Goal: Contribute content

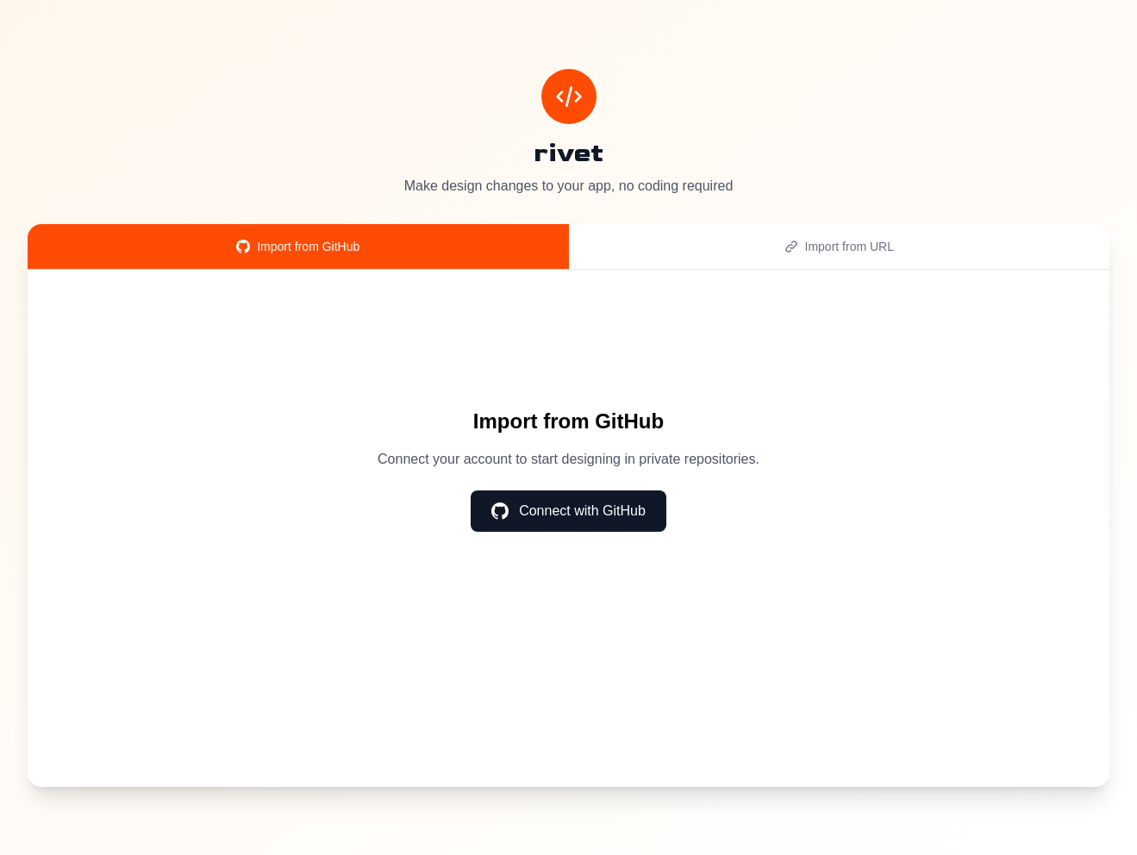
click at [585, 505] on button "Connect with GitHub" at bounding box center [569, 510] width 196 height 41
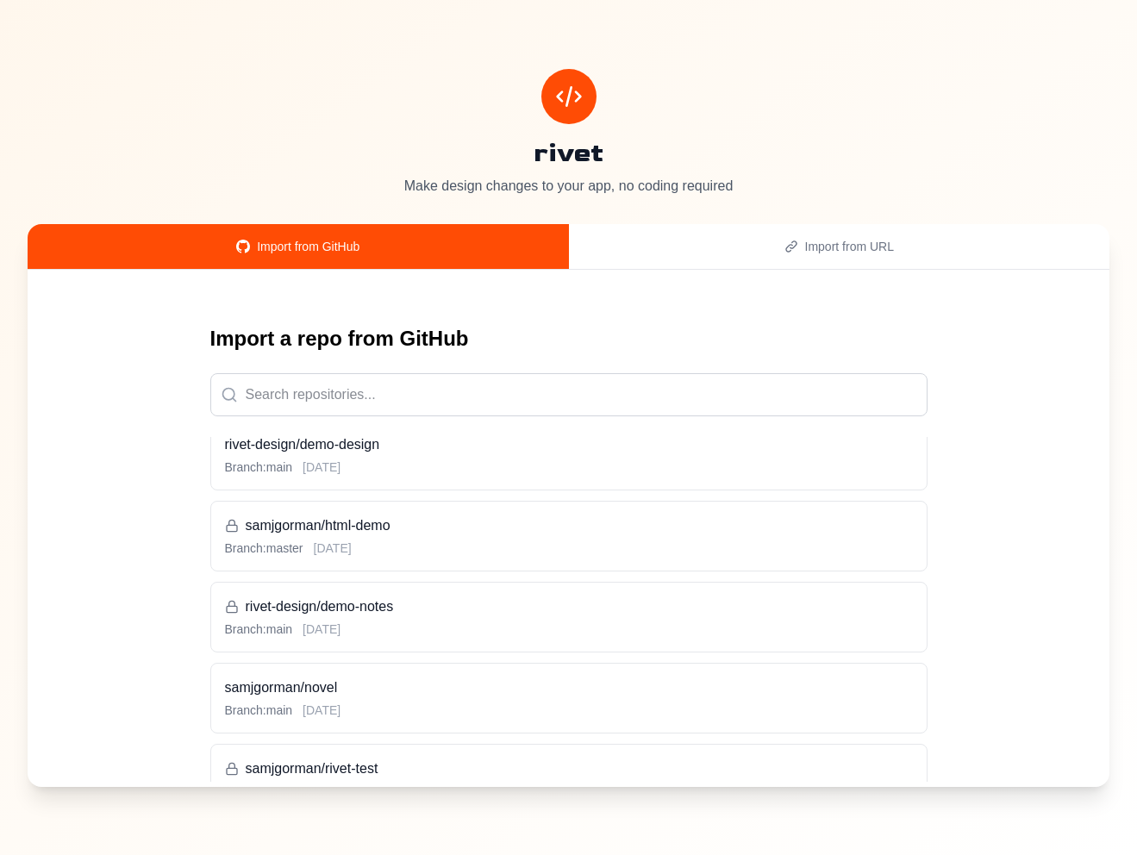
scroll to position [102, 0]
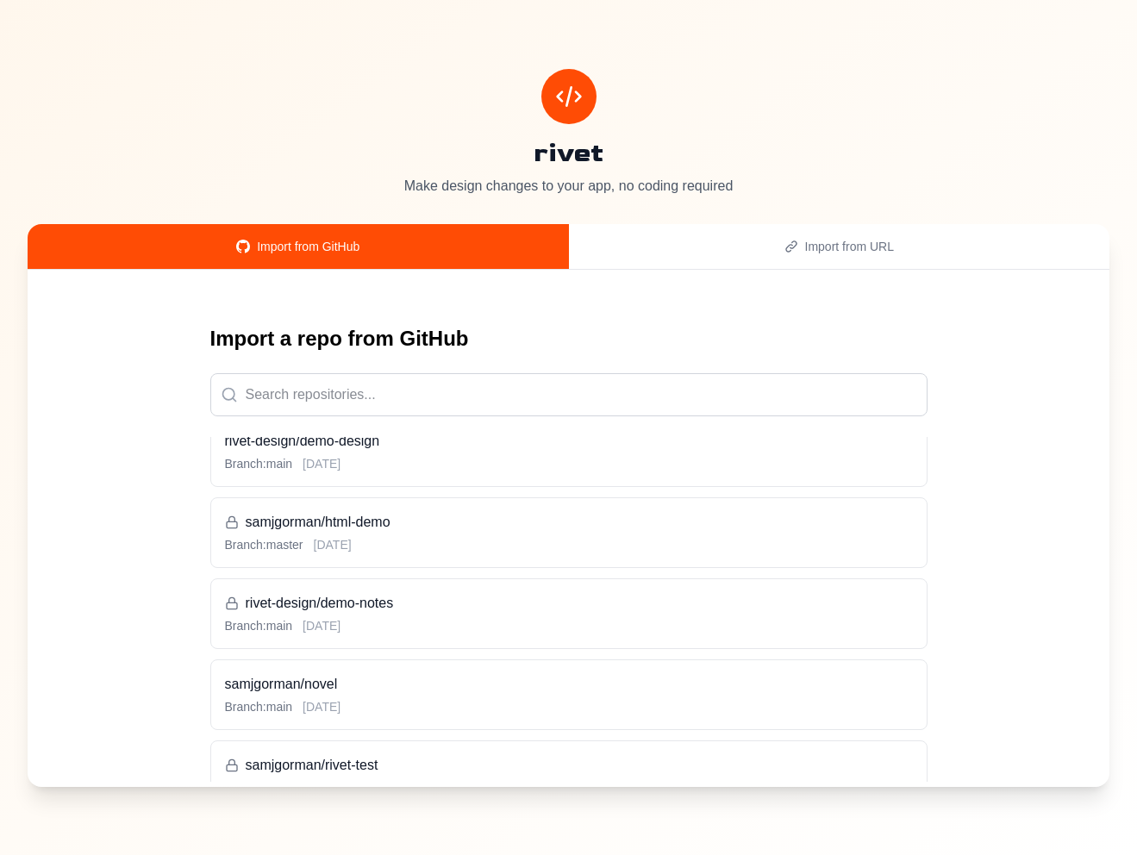
click at [457, 610] on h3 "rivet-design/demo-notes" at bounding box center [569, 603] width 688 height 21
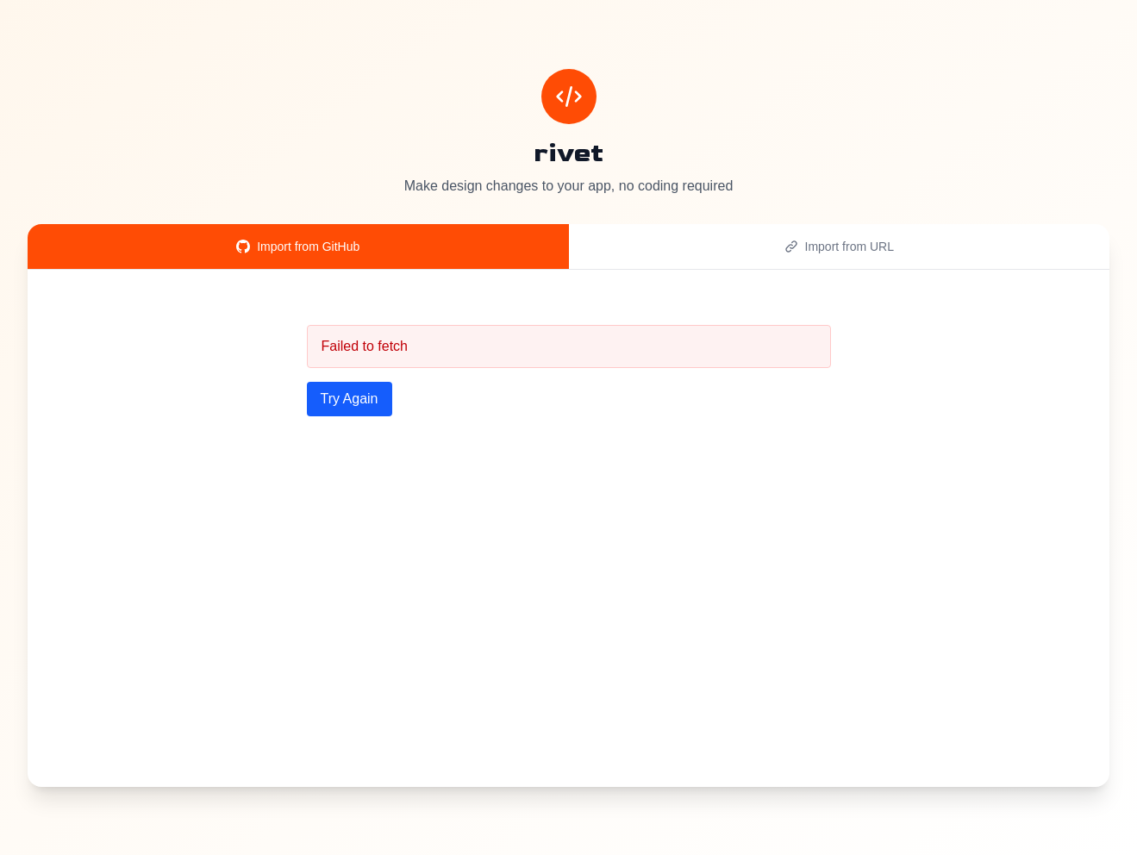
click at [371, 399] on button "Try Again" at bounding box center [349, 399] width 85 height 34
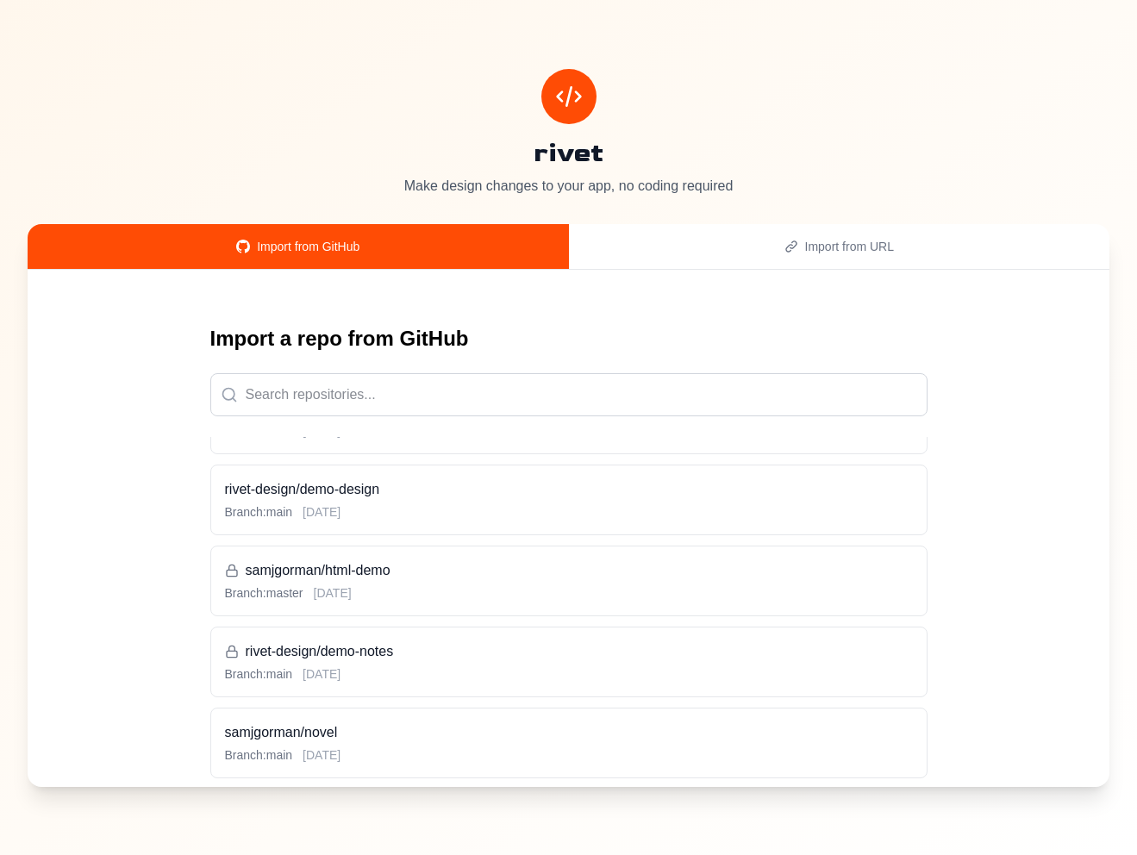
scroll to position [84, 0]
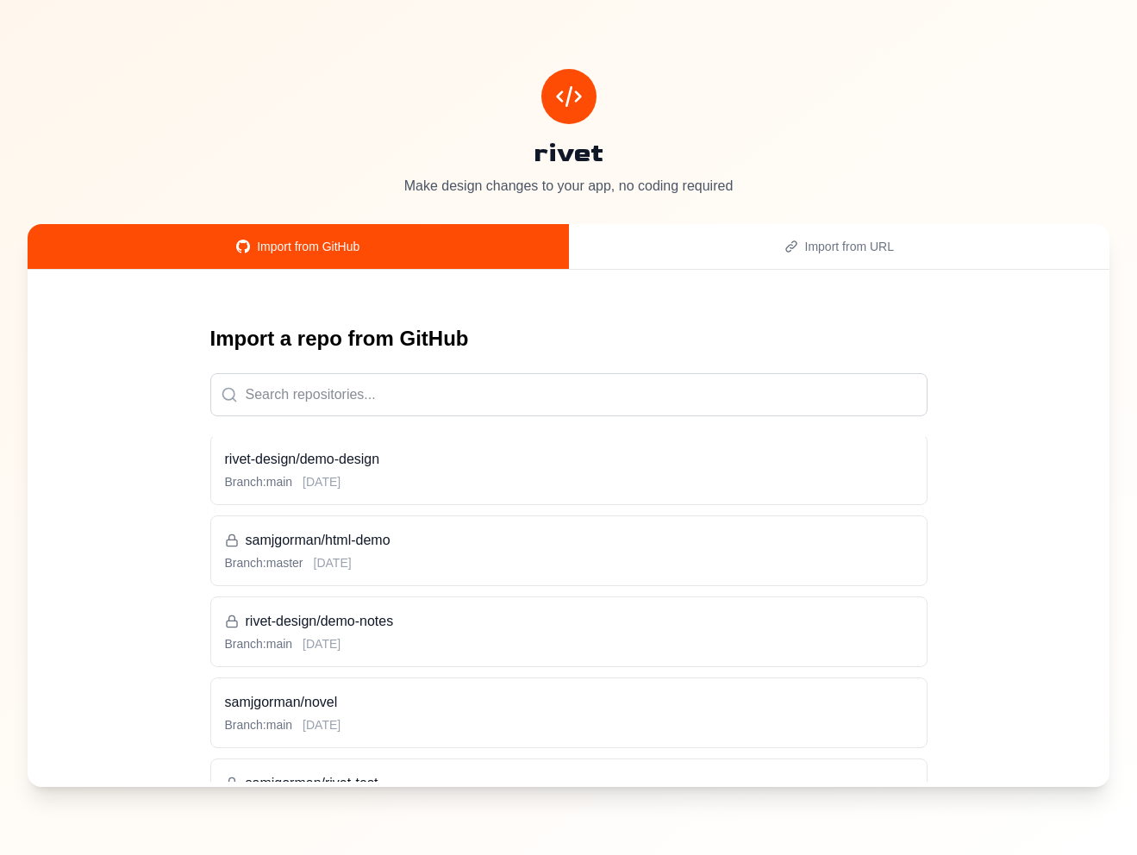
click at [463, 639] on div "Branch: main [DATE]" at bounding box center [569, 643] width 688 height 17
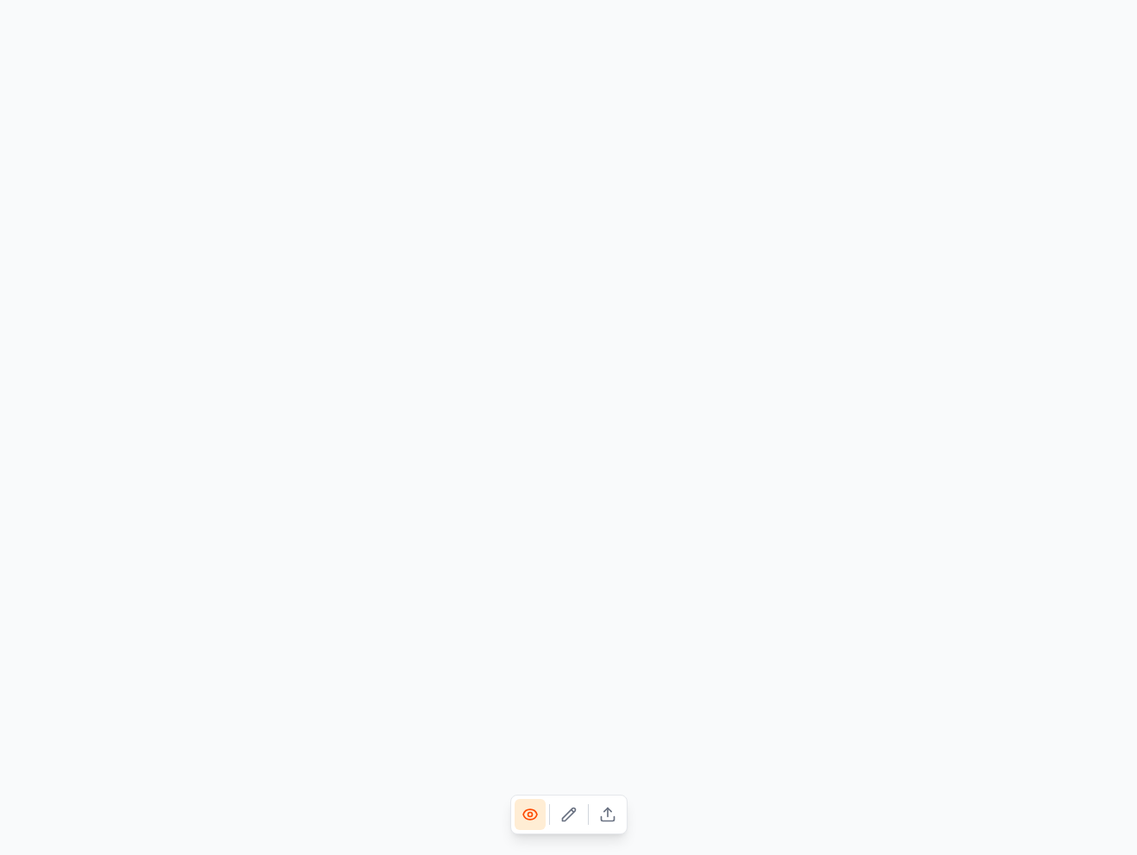
click at [573, 818] on icon at bounding box center [568, 814] width 17 height 17
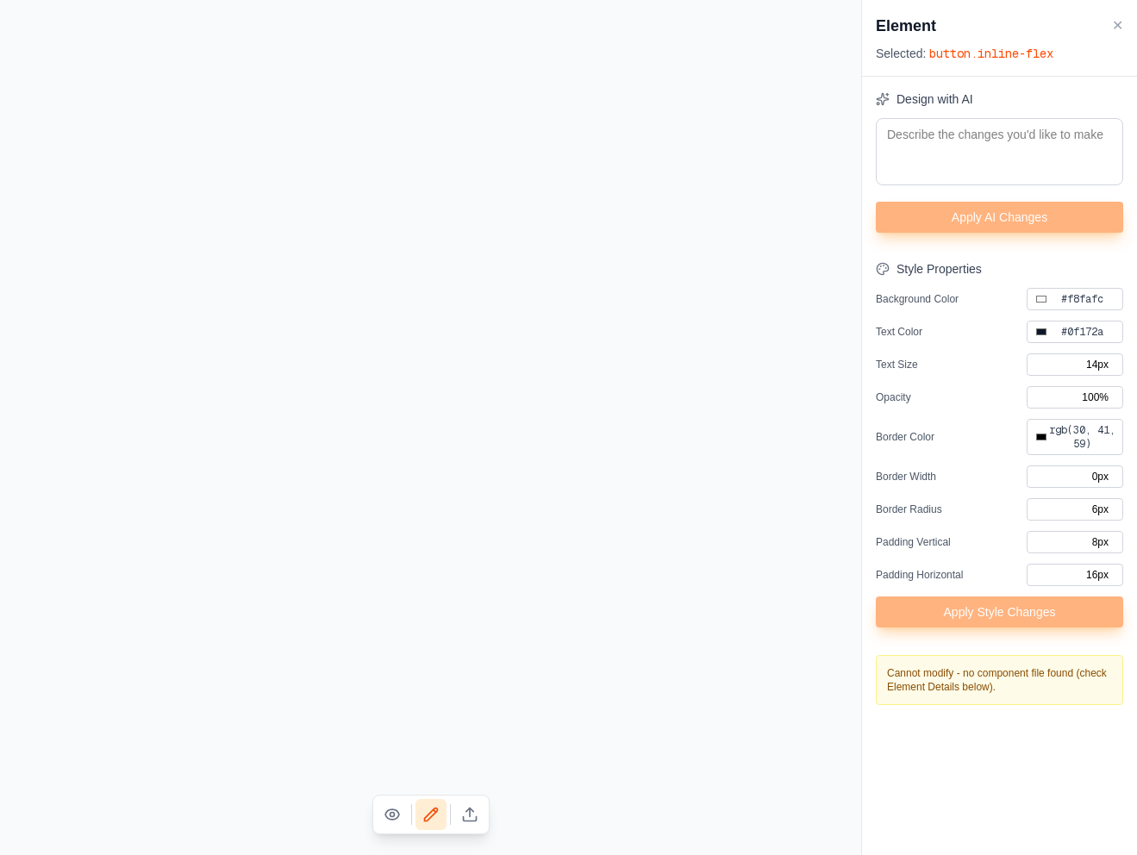
type input "#000000"
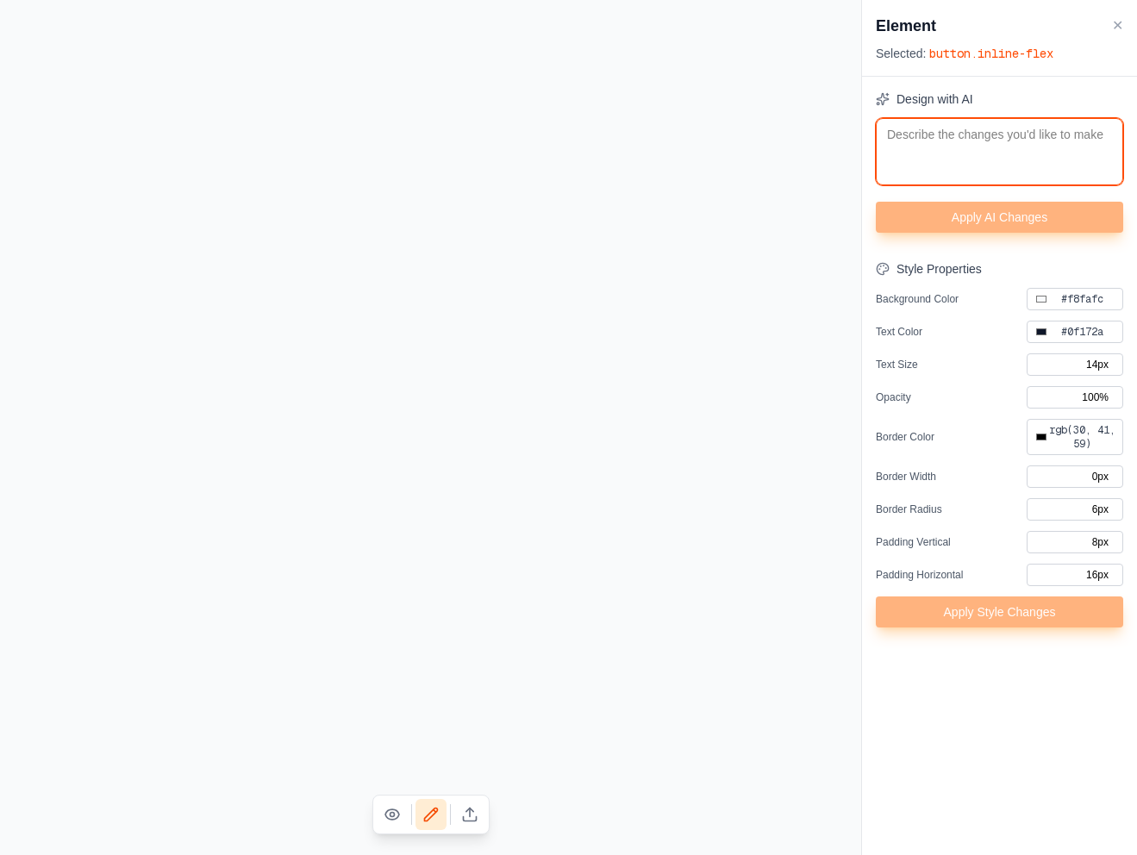
click at [982, 158] on textarea at bounding box center [999, 151] width 247 height 67
type textarea "m"
type input "#000000"
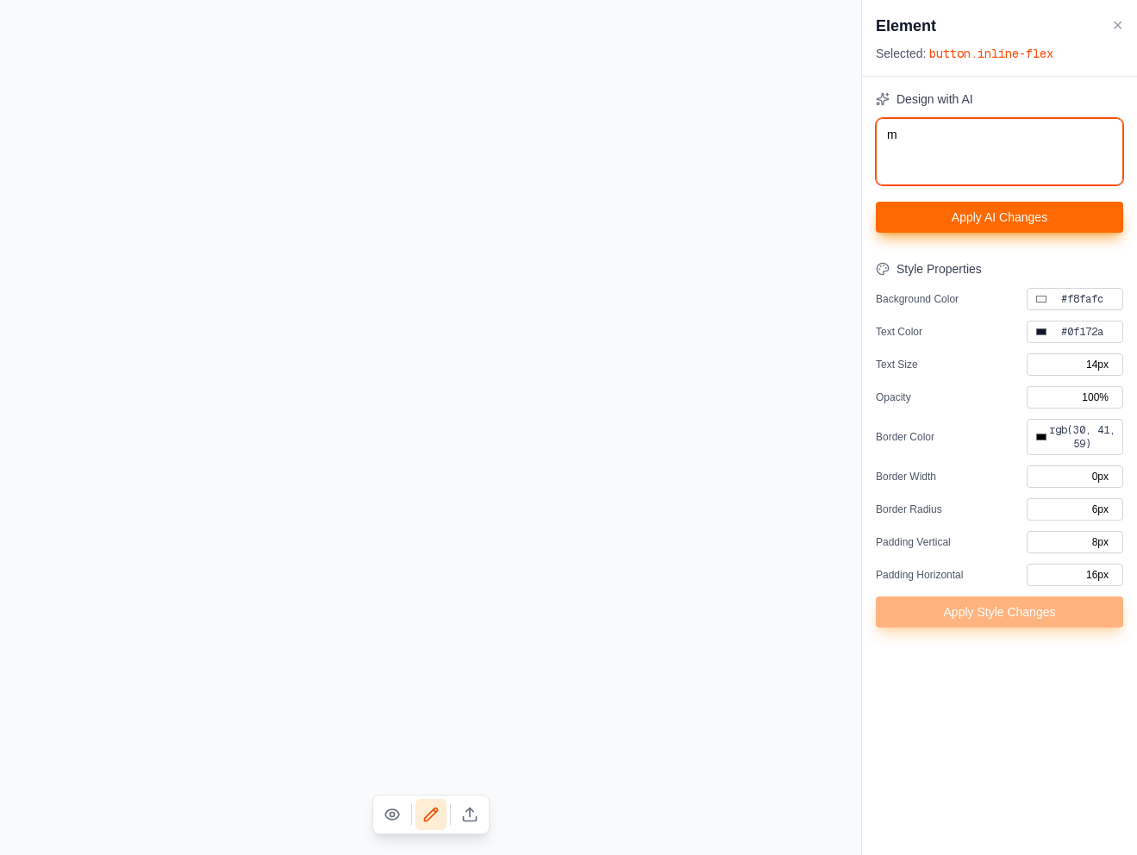
type textarea "ma"
type input "#000000"
type textarea "mak"
type input "#000000"
type textarea "make"
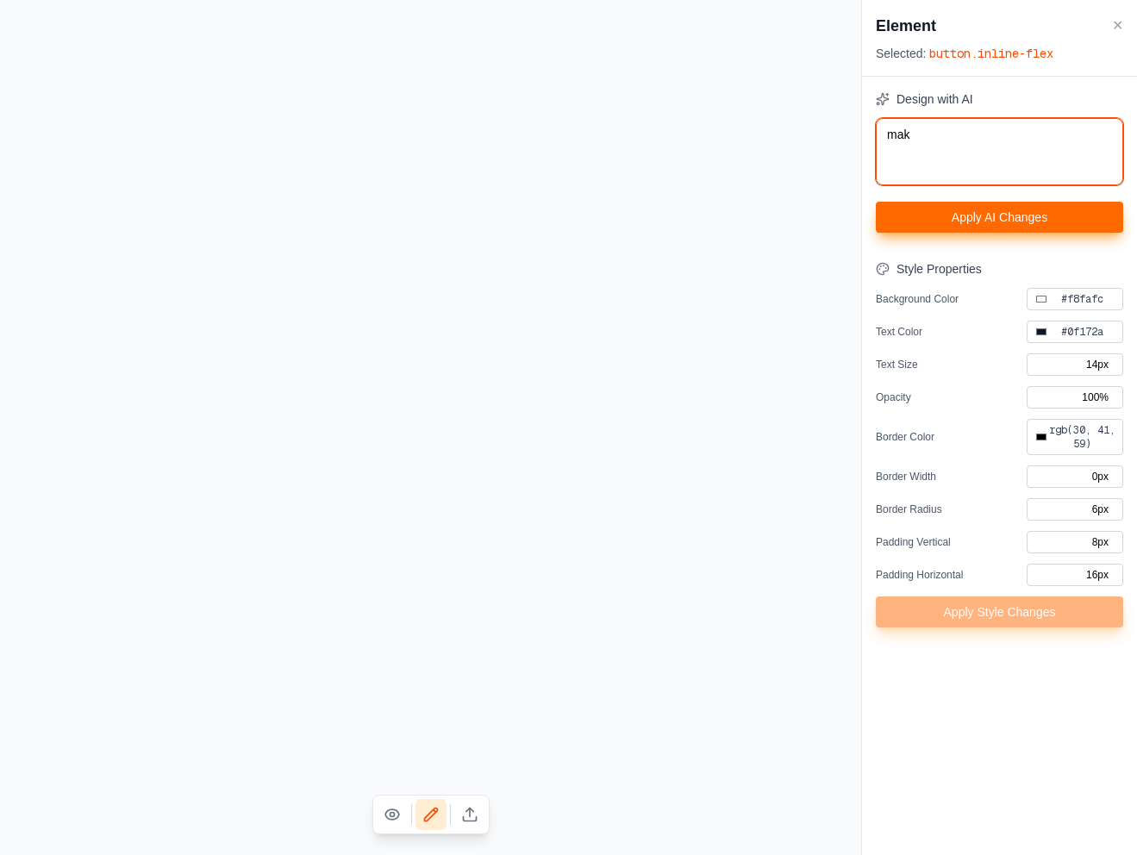
type input "#000000"
type textarea "make"
type input "#000000"
type textarea "make t"
type input "#000000"
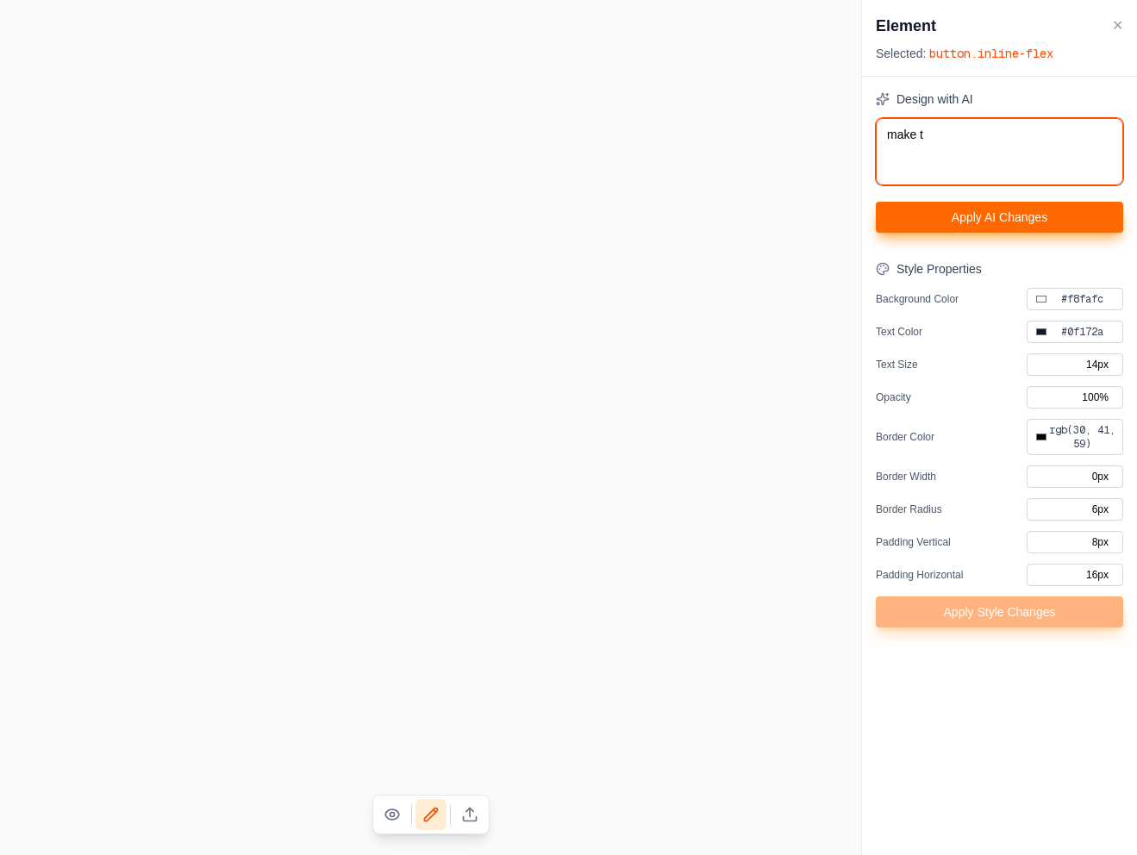
type textarea "make th"
type input "#000000"
type textarea "make the"
type input "#000000"
type textarea "make the"
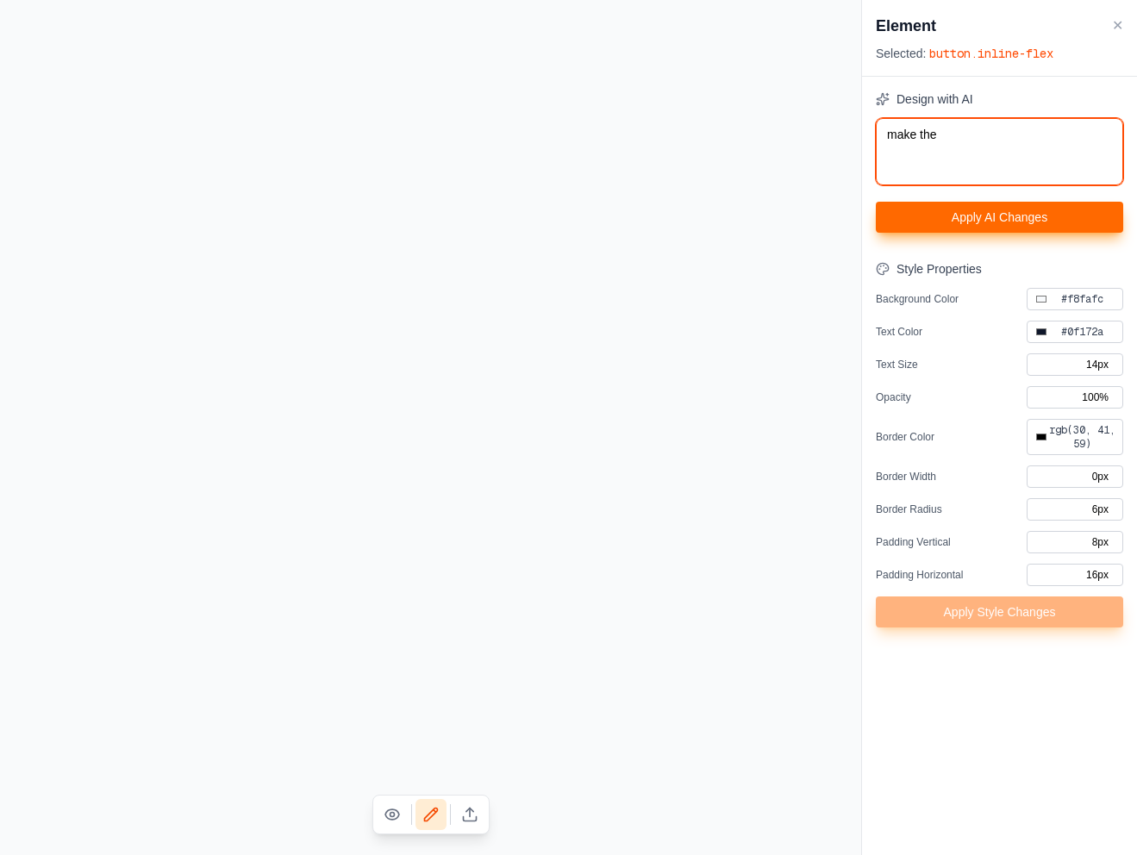
type input "#000000"
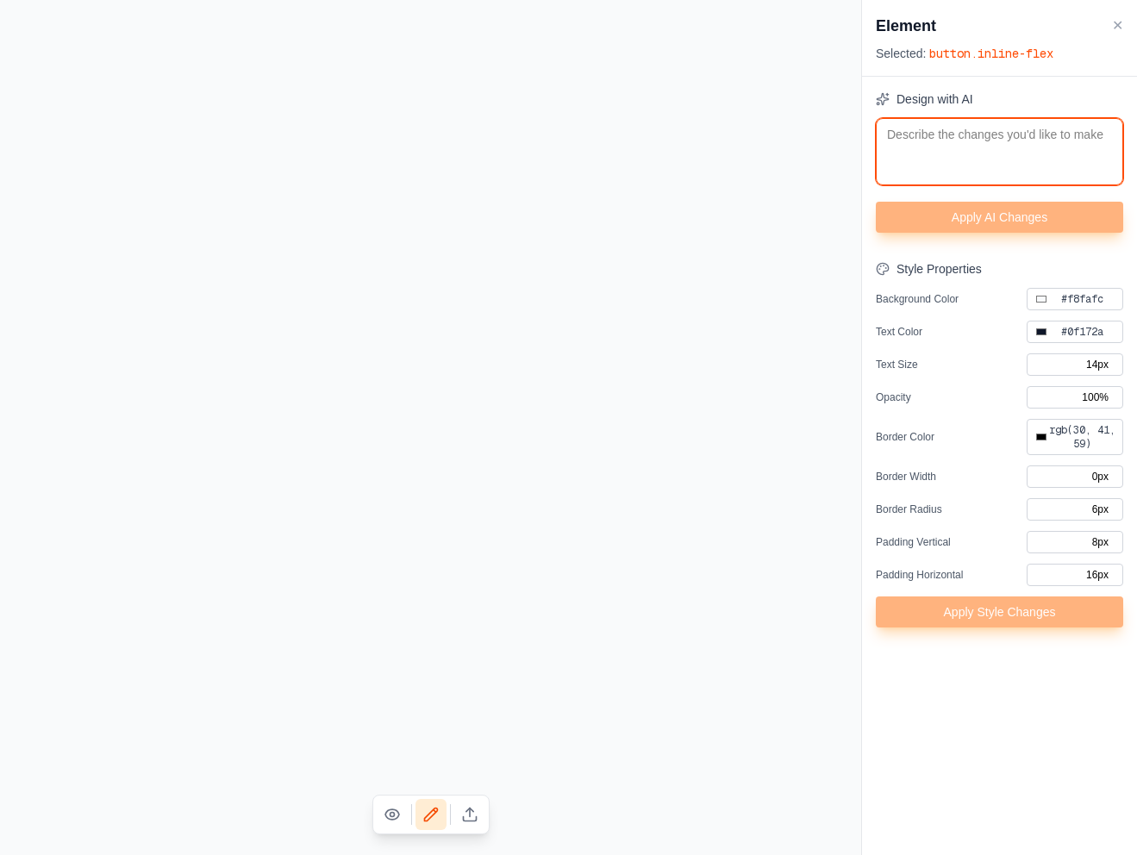
type textarea "s"
type input "#000000"
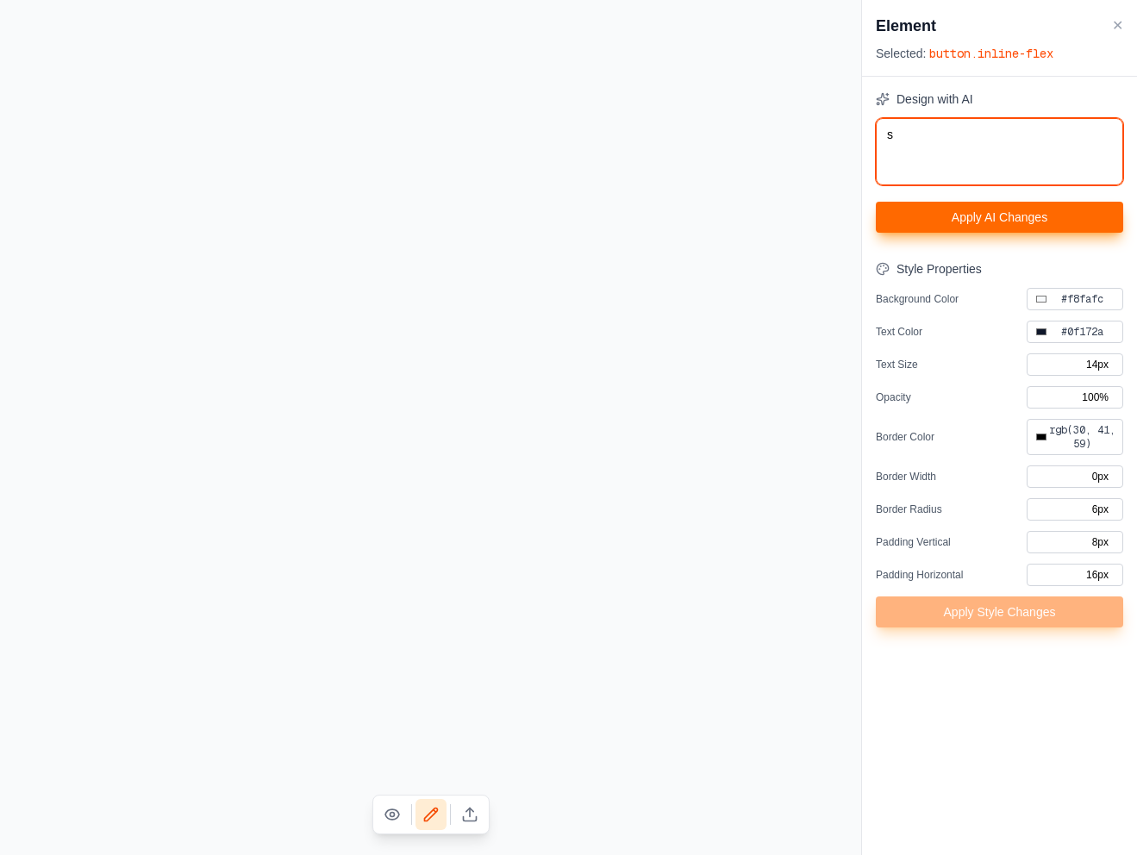
type textarea "sw"
type input "#000000"
type textarea "swa"
type input "#000000"
type textarea "swap"
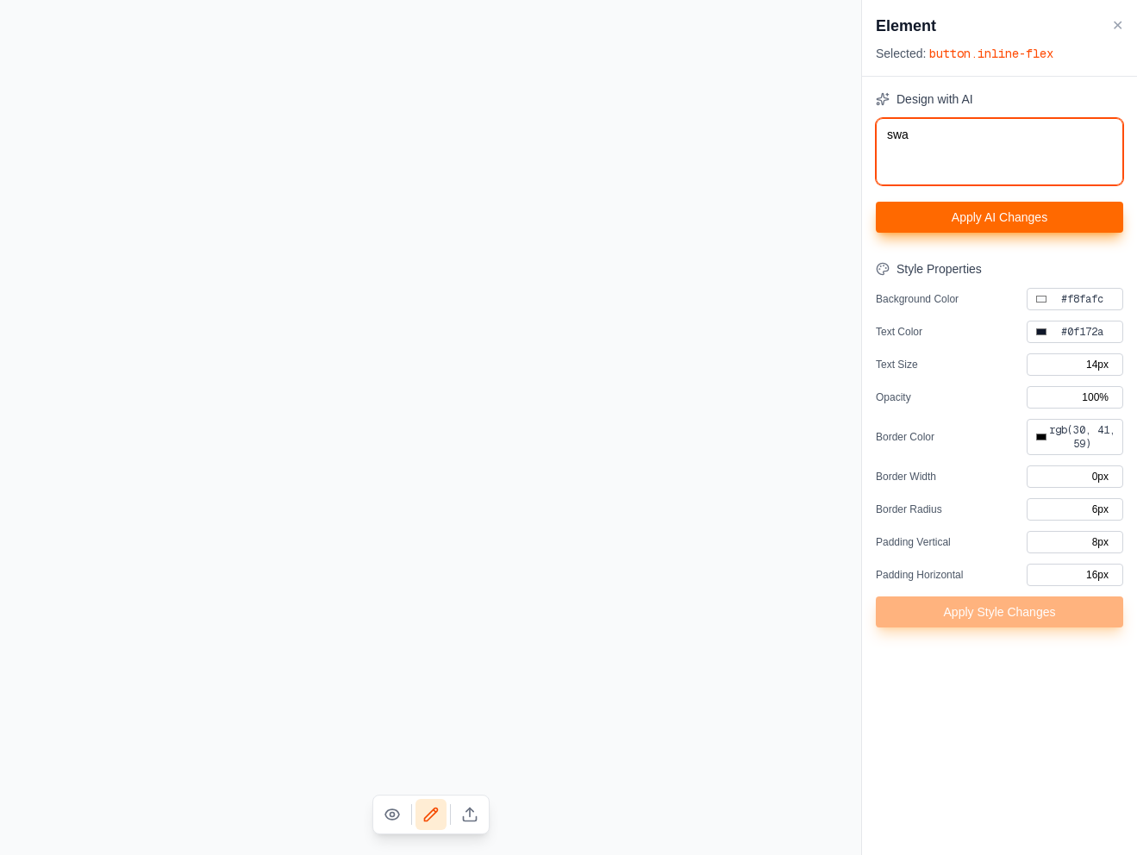
type input "#000000"
type textarea "swap"
type input "#000000"
type textarea "swap t"
type input "#000000"
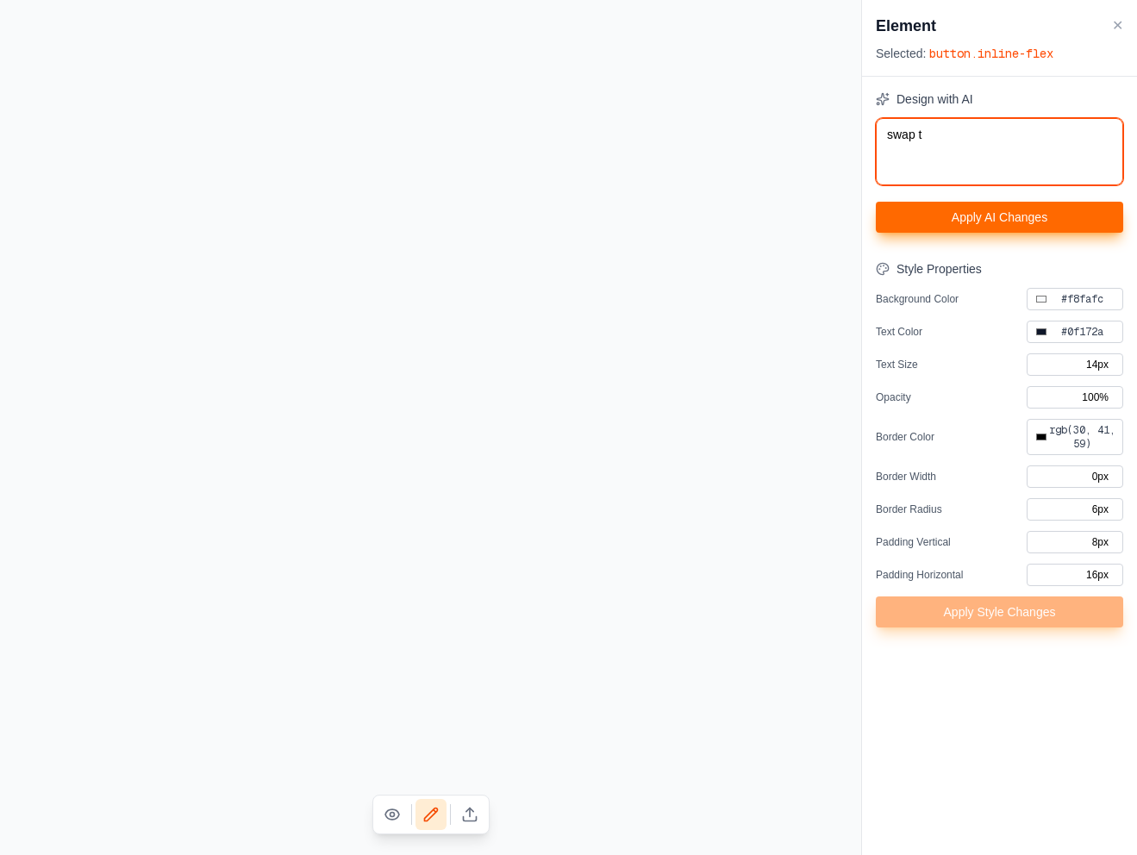
type textarea "swap th"
type input "#000000"
type textarea "swap the"
type input "#000000"
type textarea "swap the"
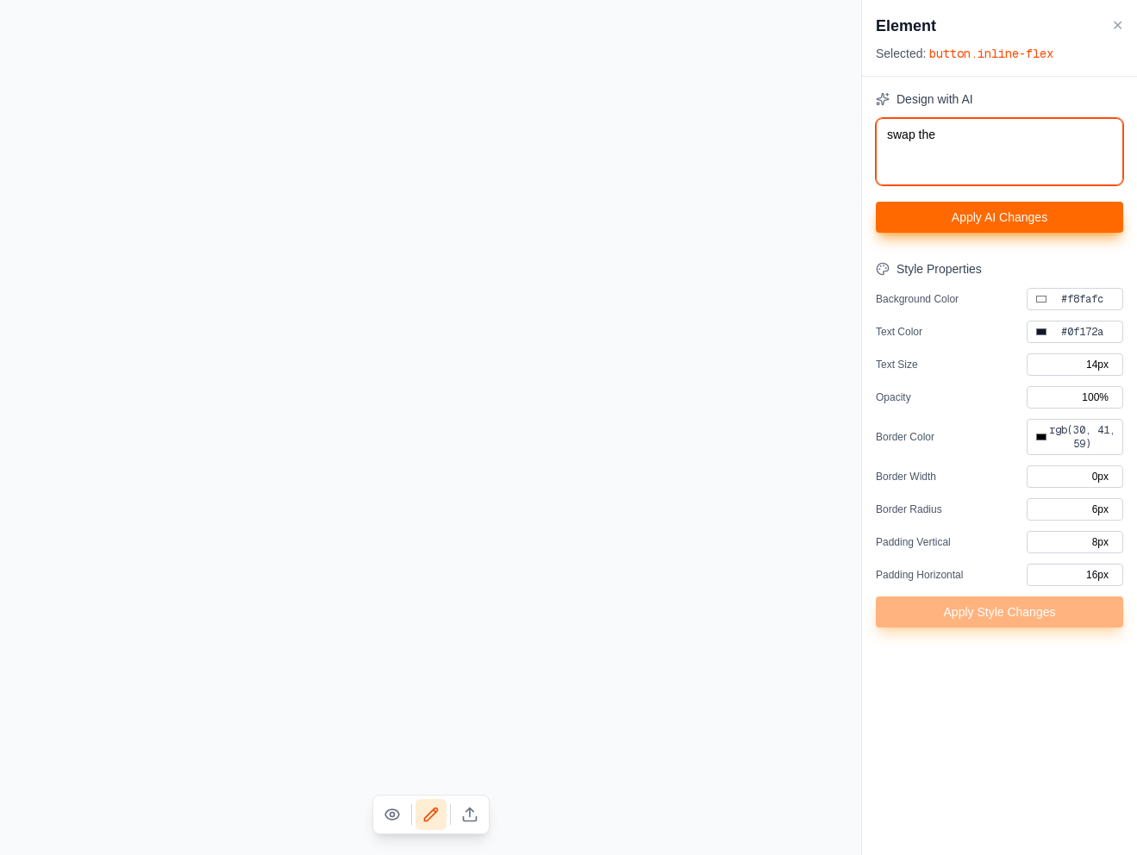
type input "#000000"
type textarea "swap the i"
type input "#000000"
type textarea "swap the ic"
type input "#000000"
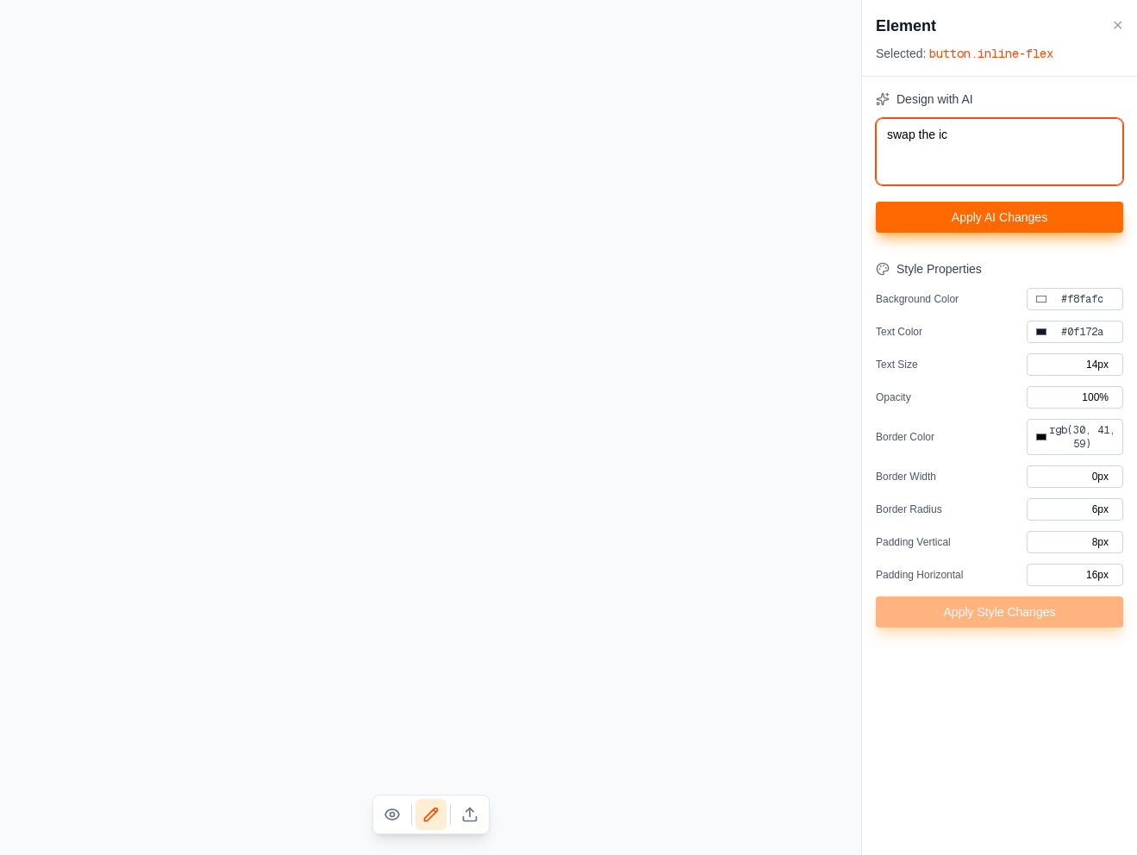
type textarea "swap the ico"
type input "#000000"
type textarea "swap the icon"
type input "#000000"
type textarea "swap the icon"
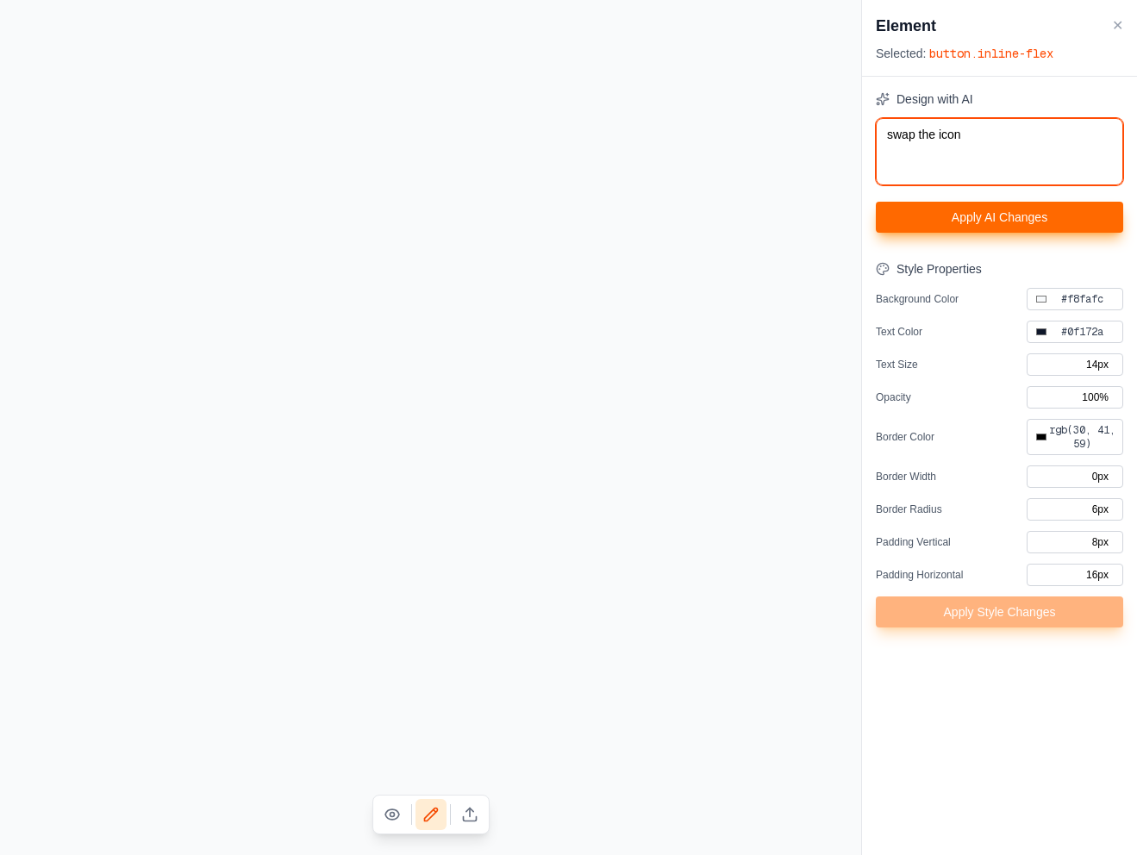
type input "#000000"
type textarea "swap the icon t"
type input "#000000"
type textarea "swap the icon to"
type input "#000000"
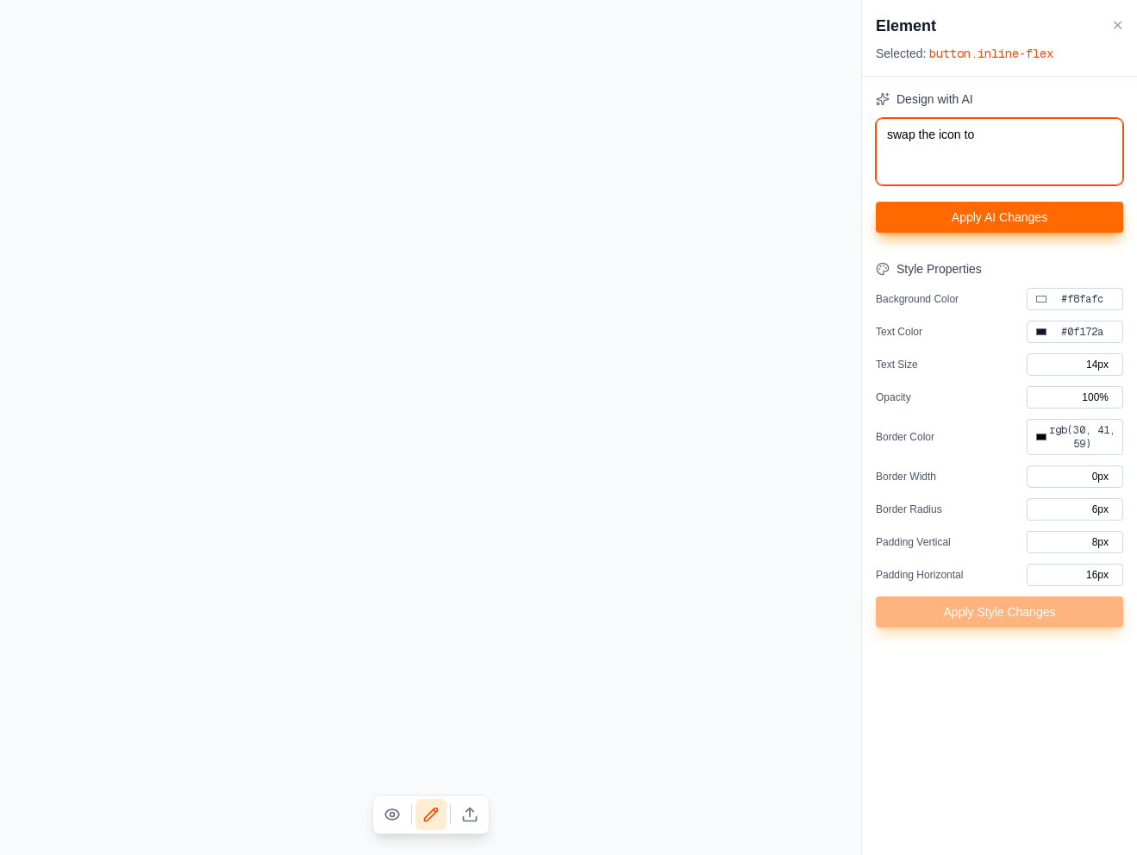
type textarea "swap the icon to"
type input "#000000"
type textarea "swap the icon to b"
type input "#000000"
type textarea "swap the icon to be"
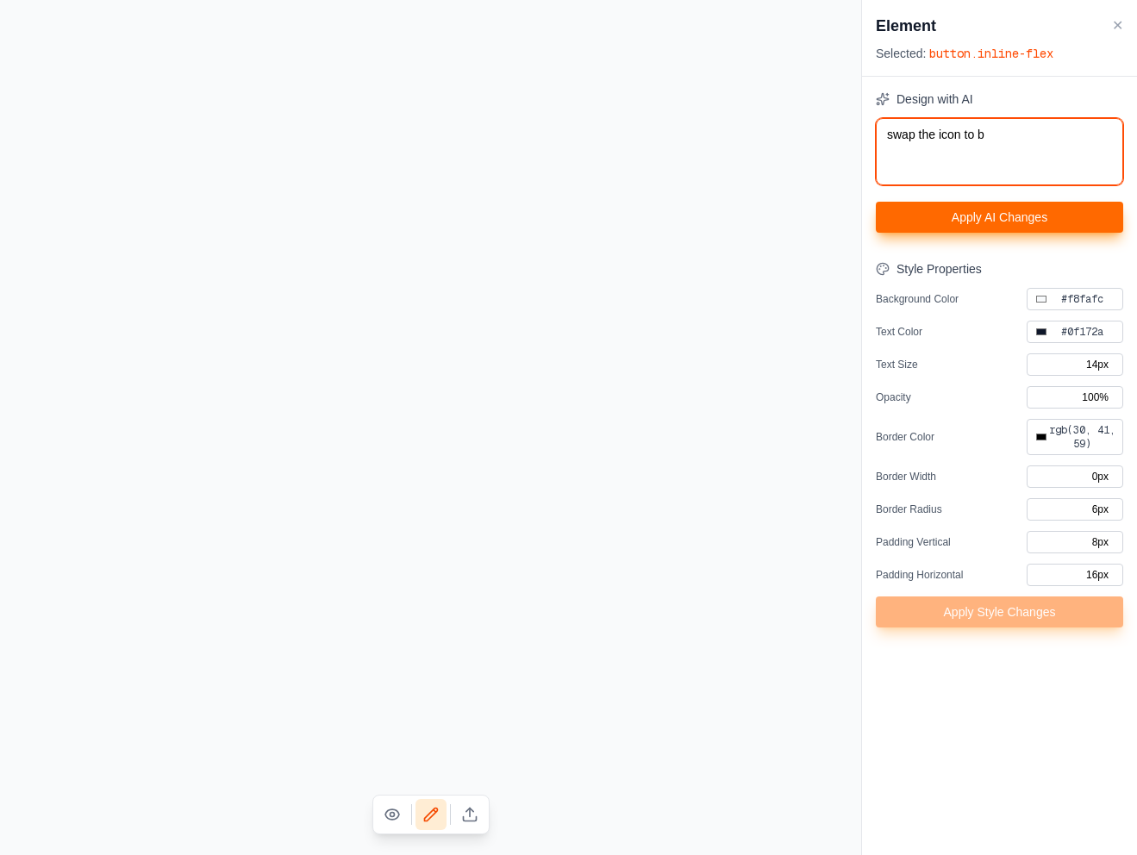
type input "#000000"
type textarea "swap the icon to be"
type input "#000000"
type textarea "swap the icon to be o"
type input "#000000"
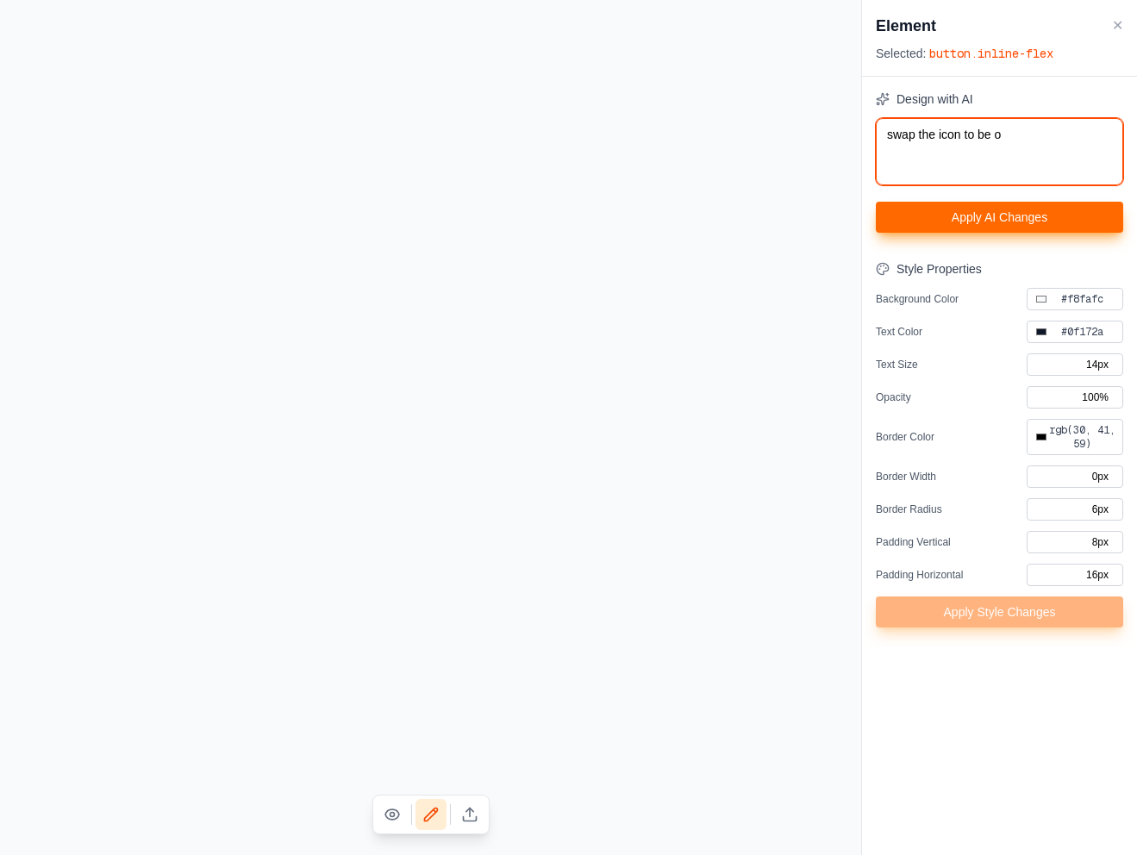
type textarea "swap the icon to be of"
type input "#000000"
type textarea "swap the icon to be of"
type input "#000000"
type textarea "swap the icon to be of d"
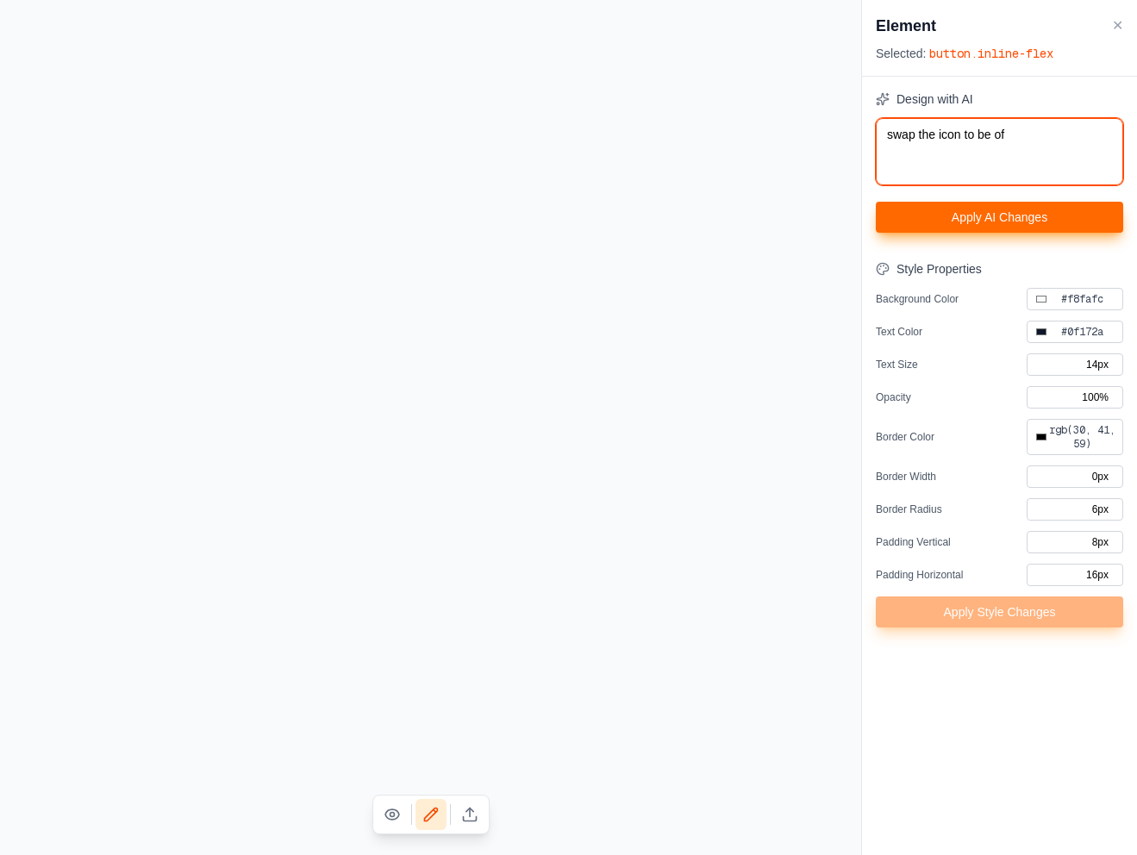
type input "#000000"
type textarea "swap the icon to be of do"
type input "#000000"
type textarea "swap the icon to be of dou"
type input "#000000"
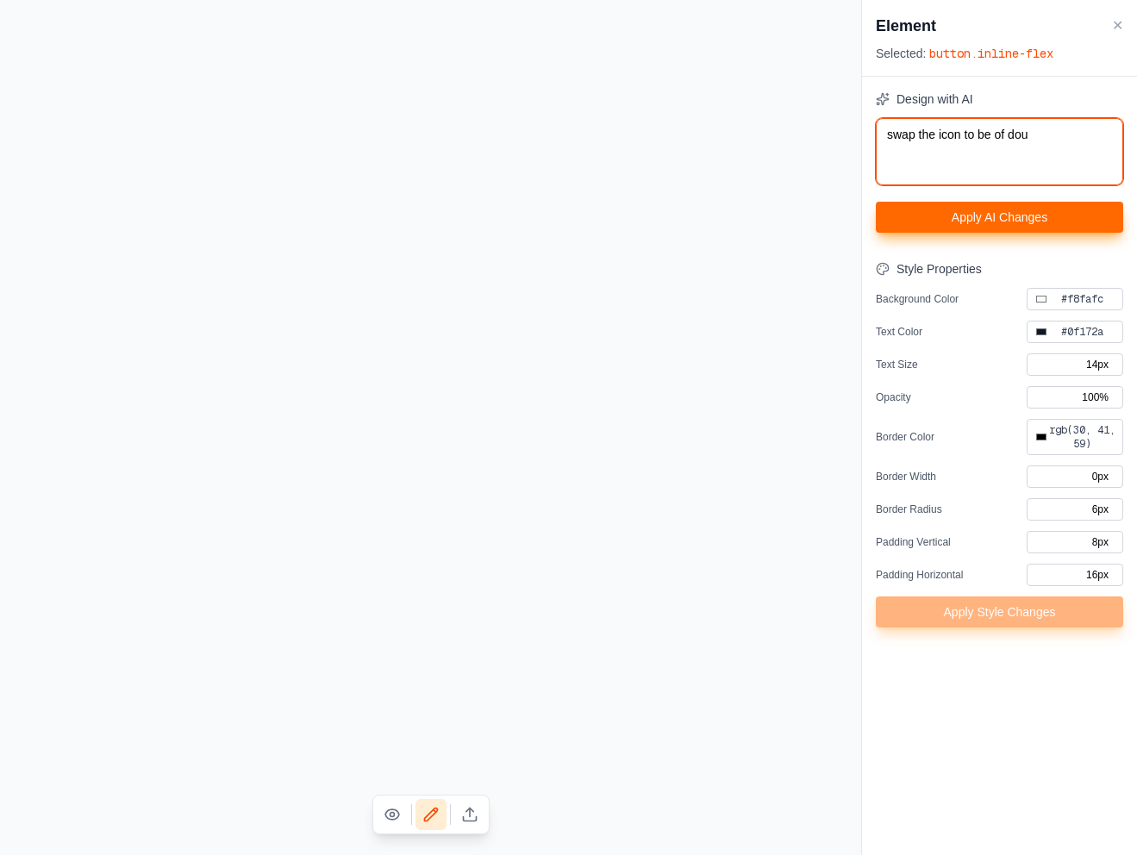
type textarea "swap the icon to be of douc"
type input "#000000"
type textarea "swap the icon to be of doucm"
type input "#000000"
type textarea "swap the icon to be of douc"
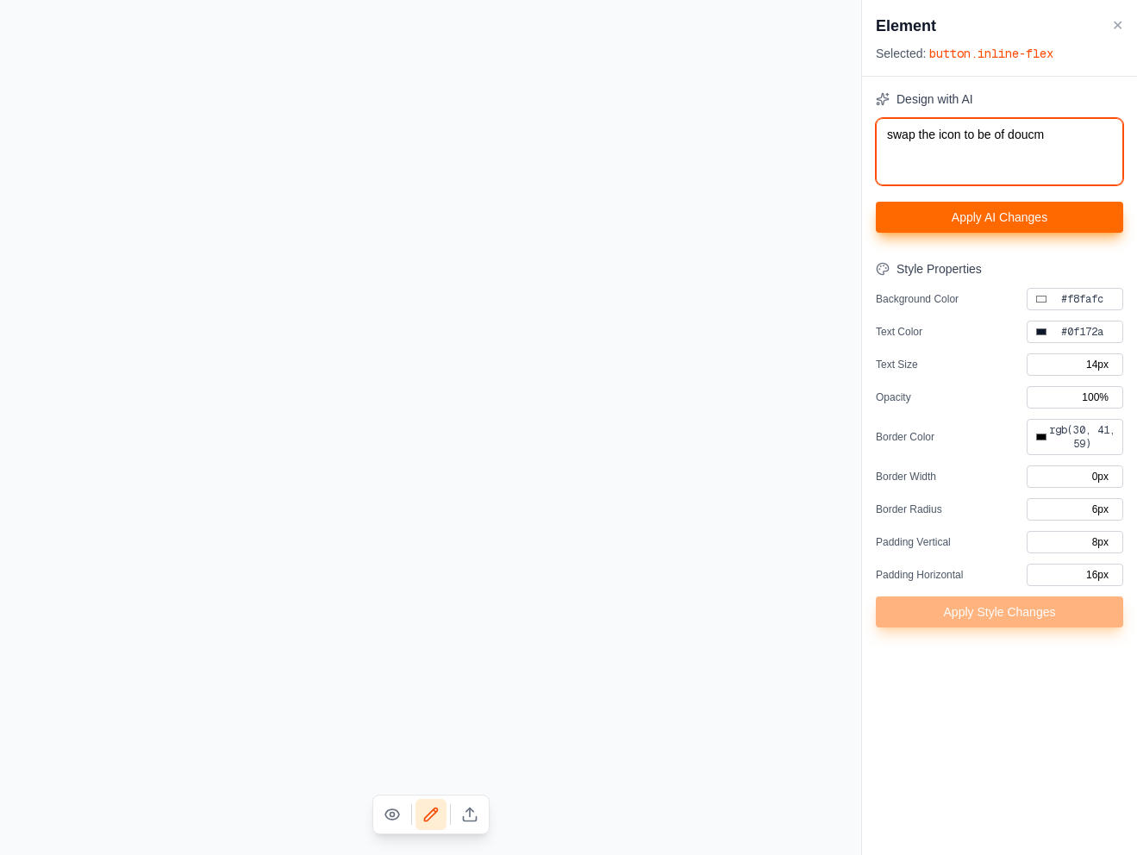
type input "#000000"
type textarea "swap the icon to be of dou"
type input "#000000"
type textarea "swap the icon to be of do"
type input "#000000"
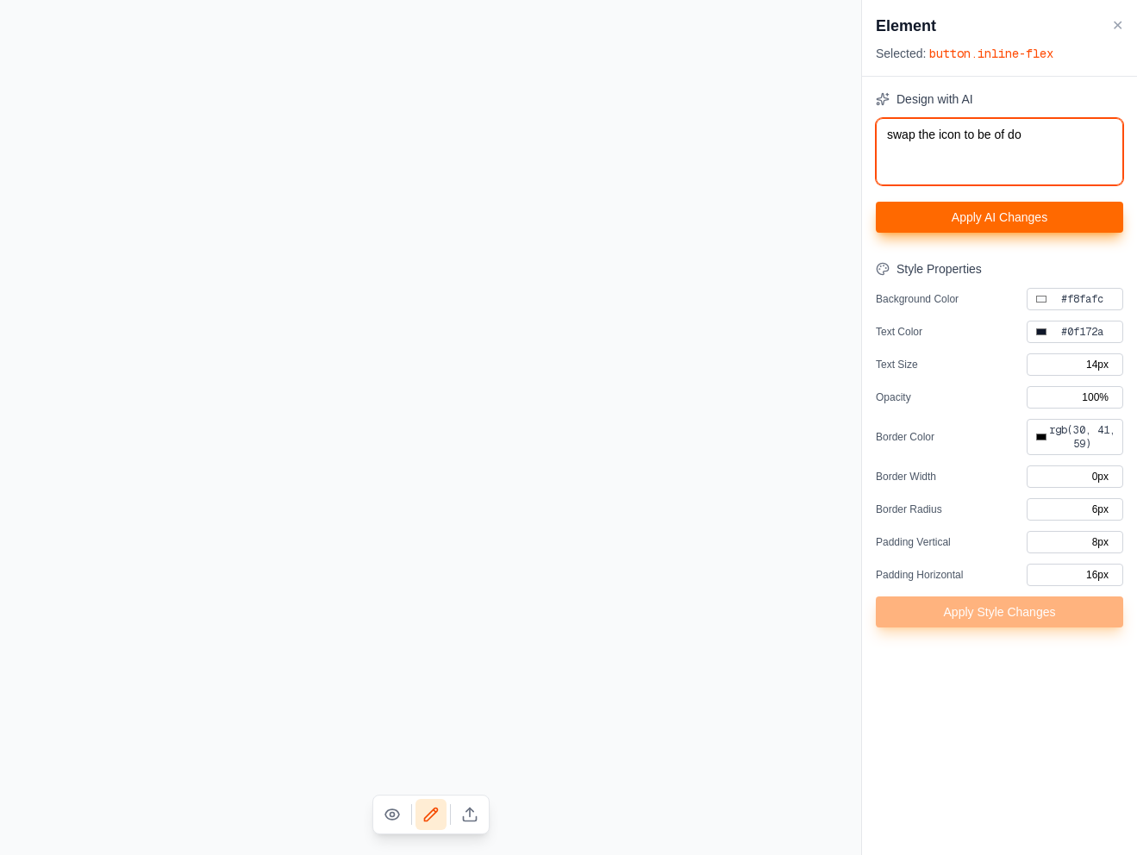
type textarea "swap the icon to be of doc"
type input "#000000"
type textarea "swap the icon to be of docu"
type input "#000000"
type textarea "swap the icon to be of docum"
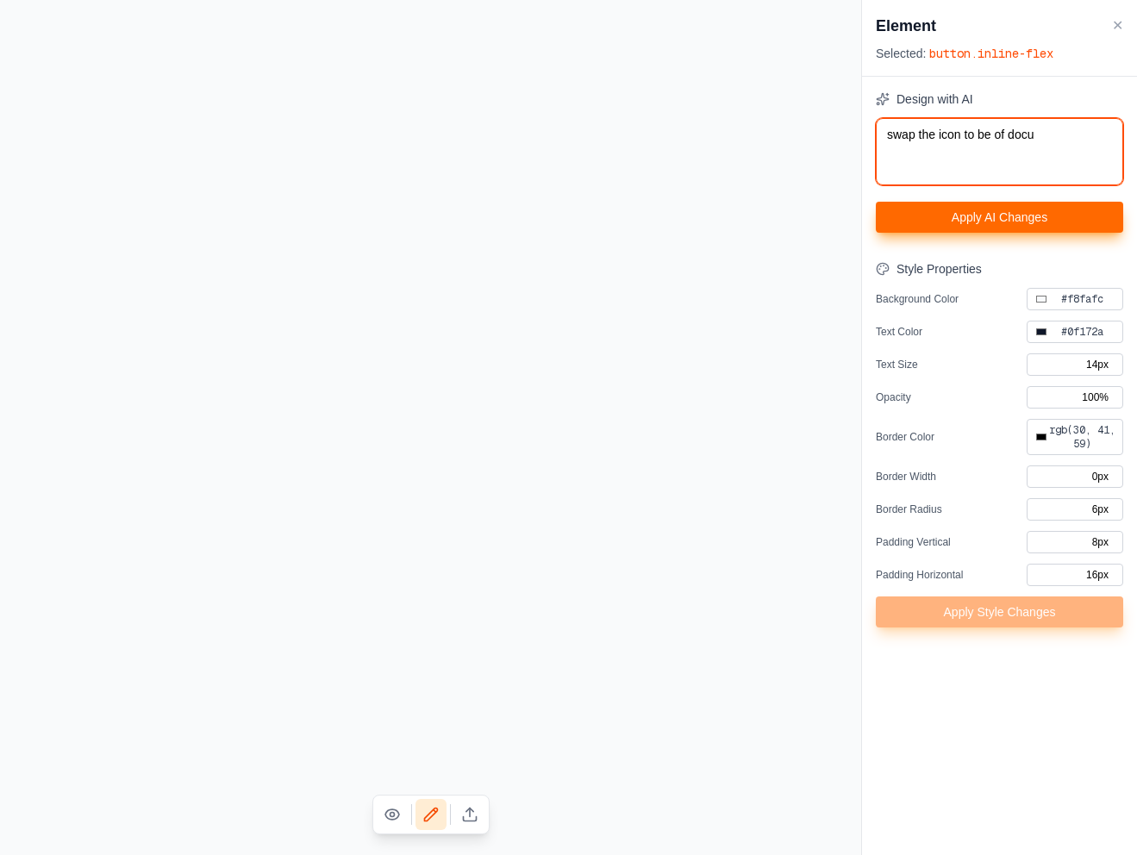
type input "#000000"
type textarea "swap the icon to be of docume"
type input "#000000"
type textarea "swap the icon to be of documen"
type input "#000000"
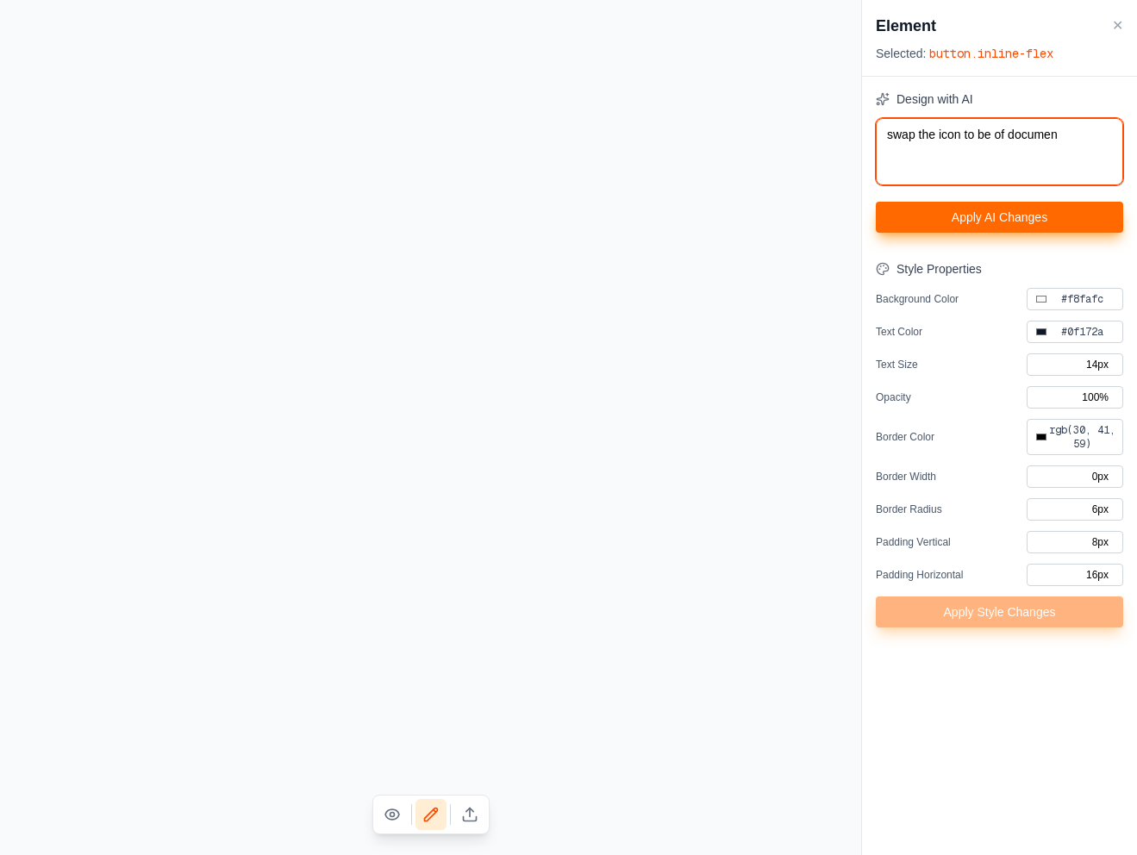
type textarea "swap the icon to be of document"
type input "#000000"
type textarea "swap the icon to be of documenta"
type input "#000000"
type textarea "swap the icon to be of documentat"
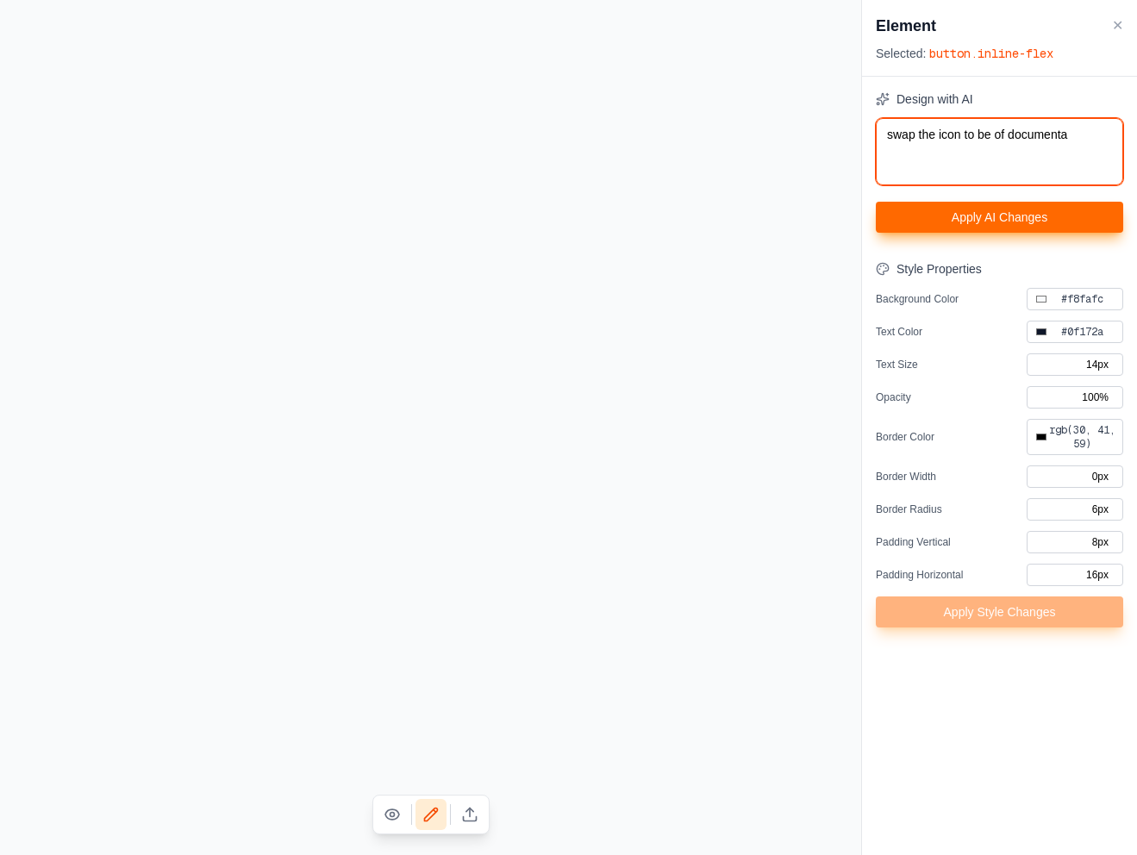
type input "#000000"
type textarea "swap the icon to be of documentati"
type input "#000000"
type textarea "swap the icon to be of documentatio"
type input "#000000"
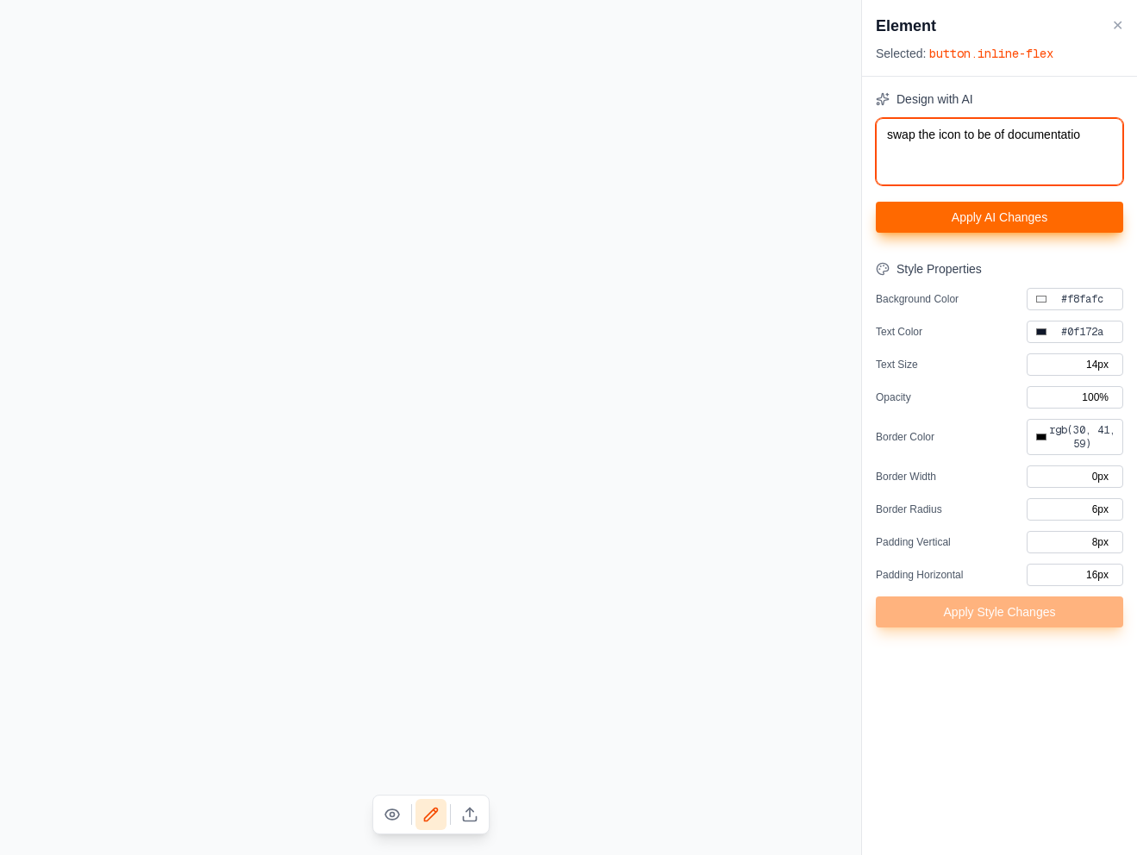
type textarea "swap the icon to be of documentation"
type input "#000000"
type textarea "swap the icon to be of documentation,"
type input "#000000"
type textarea "swap the icon to be of documentation,"
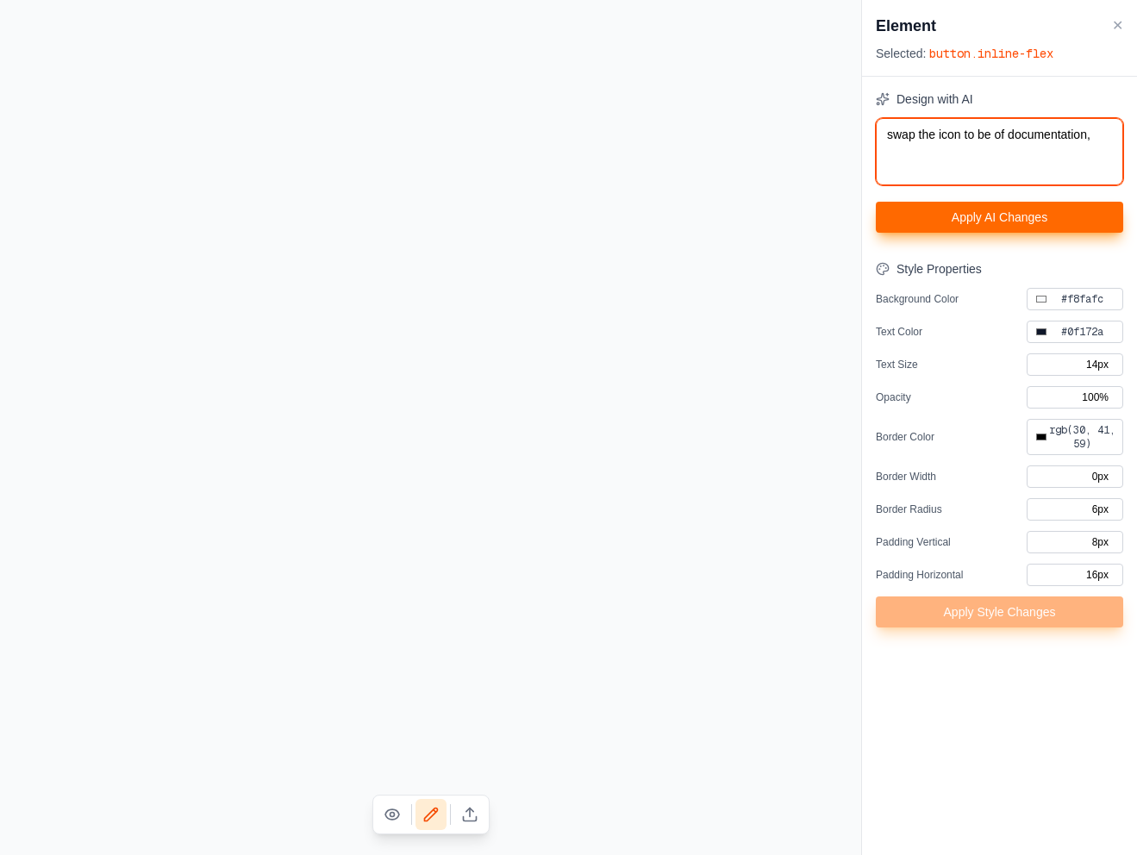
type input "#000000"
type textarea "swap the icon to be of documentation, c"
type input "#000000"
type textarea "swap the icon to be of documentation, ch"
type input "#000000"
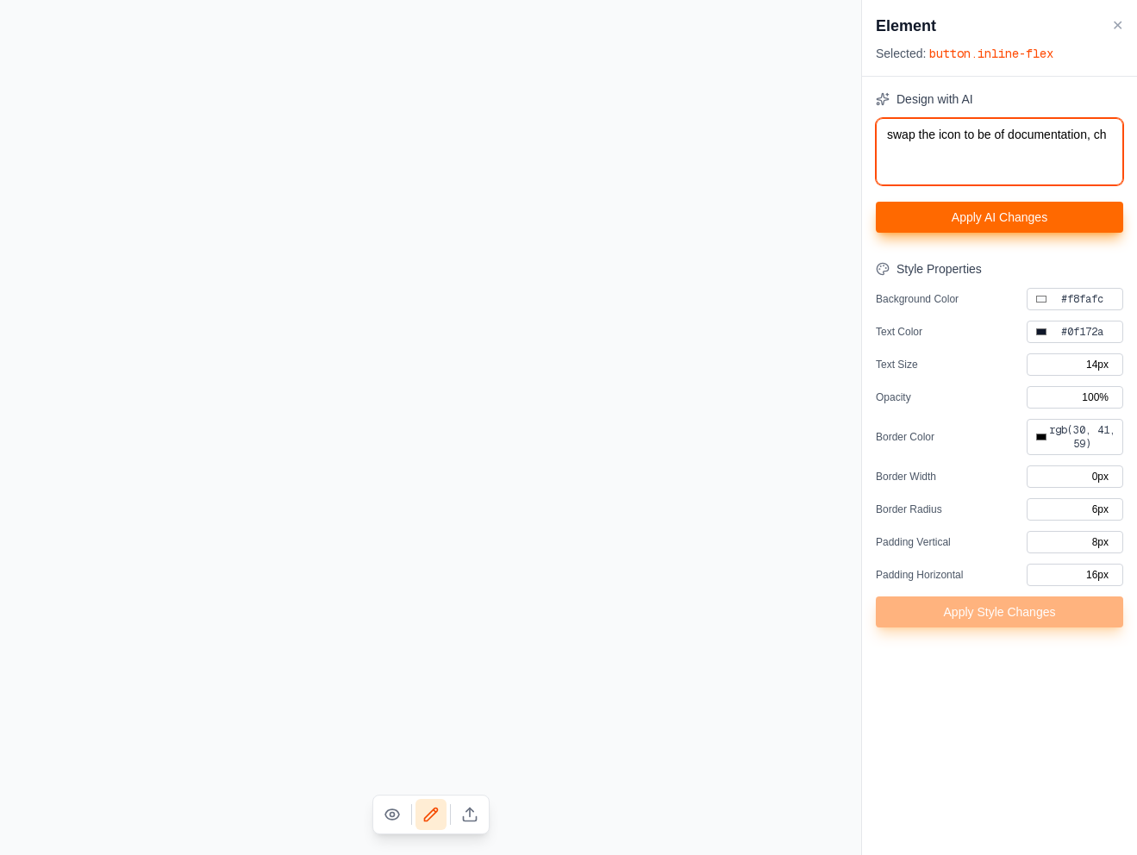
type textarea "swap the icon to be of documentation, cha"
type input "#000000"
type textarea "swap the icon to be of documentation, chan"
type input "#000000"
type textarea "swap the icon to be of documentation, chang"
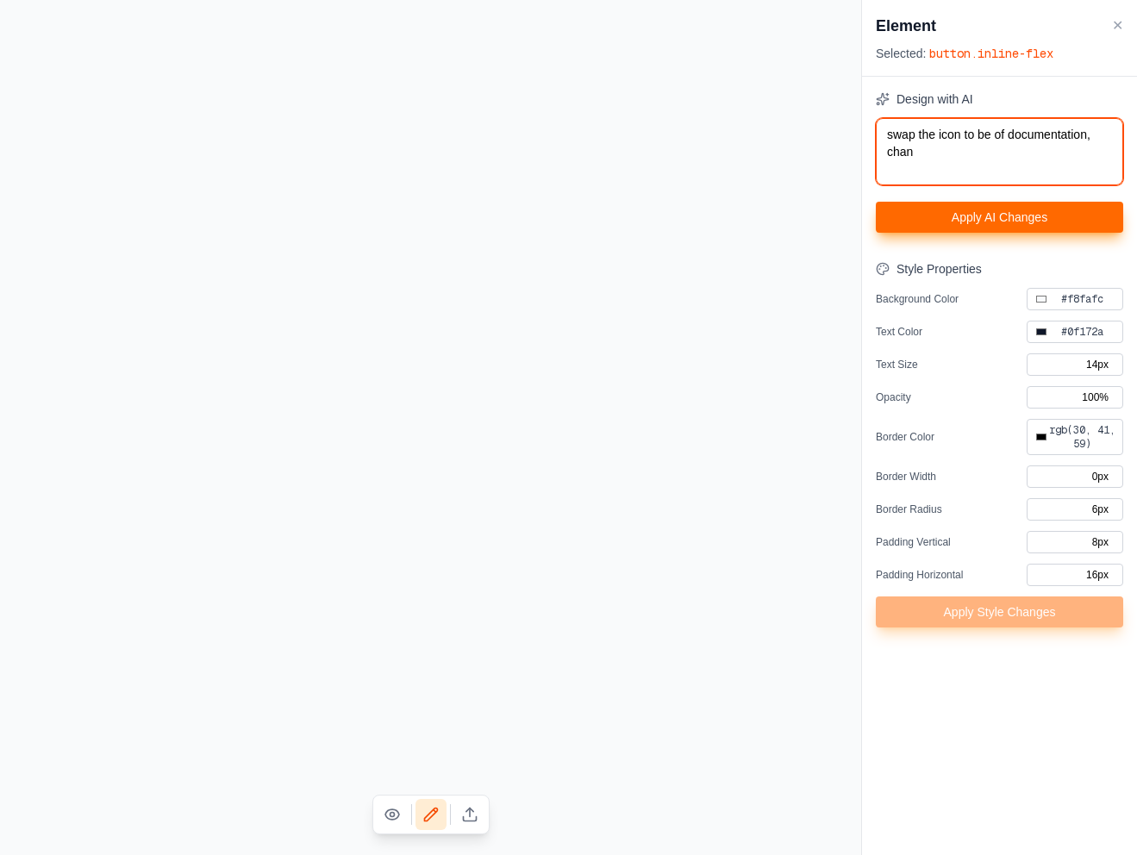
type input "#000000"
type textarea "swap the icon to be of documentation, change"
type input "#000000"
type textarea "swap the icon to be of documentation, chang"
type input "#000000"
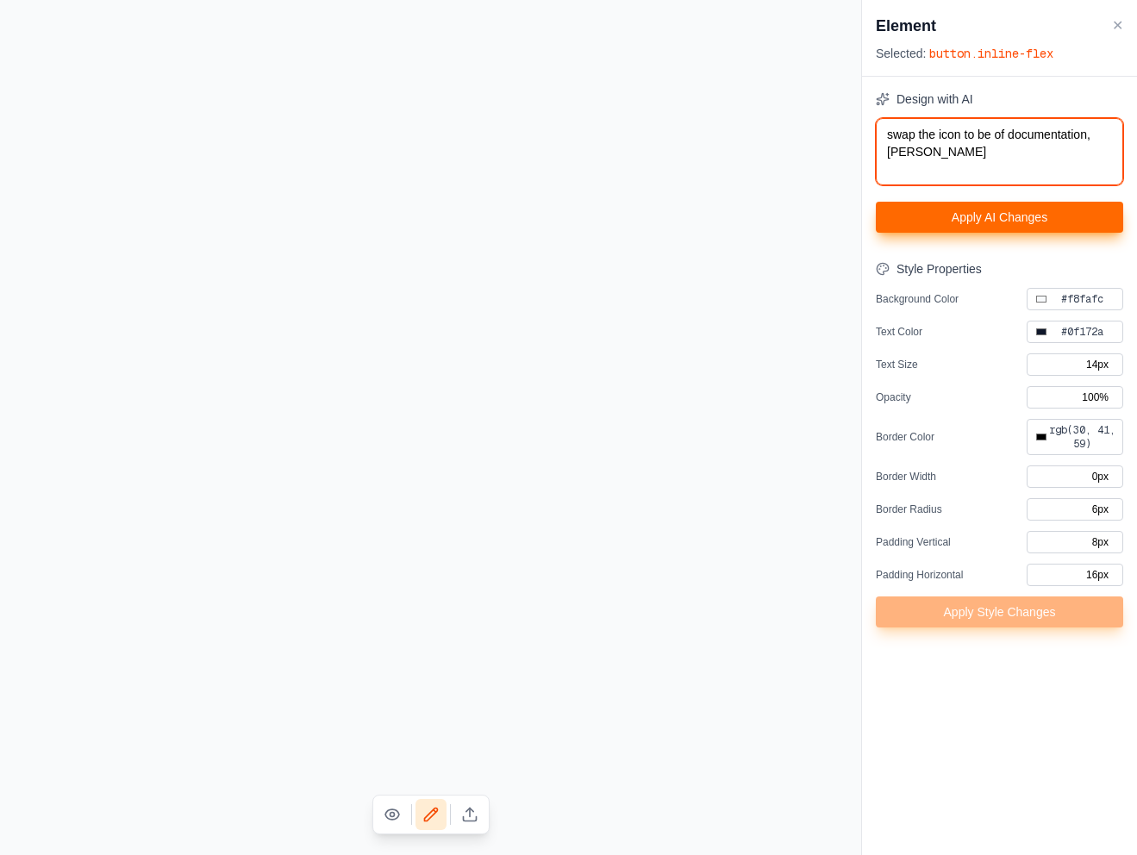
type textarea "swap the icon to be of documentation, chan"
type input "#000000"
type textarea "swap the icon to be of documentation, cha"
type input "#000000"
type textarea "swap the icon to be of documentation, ch"
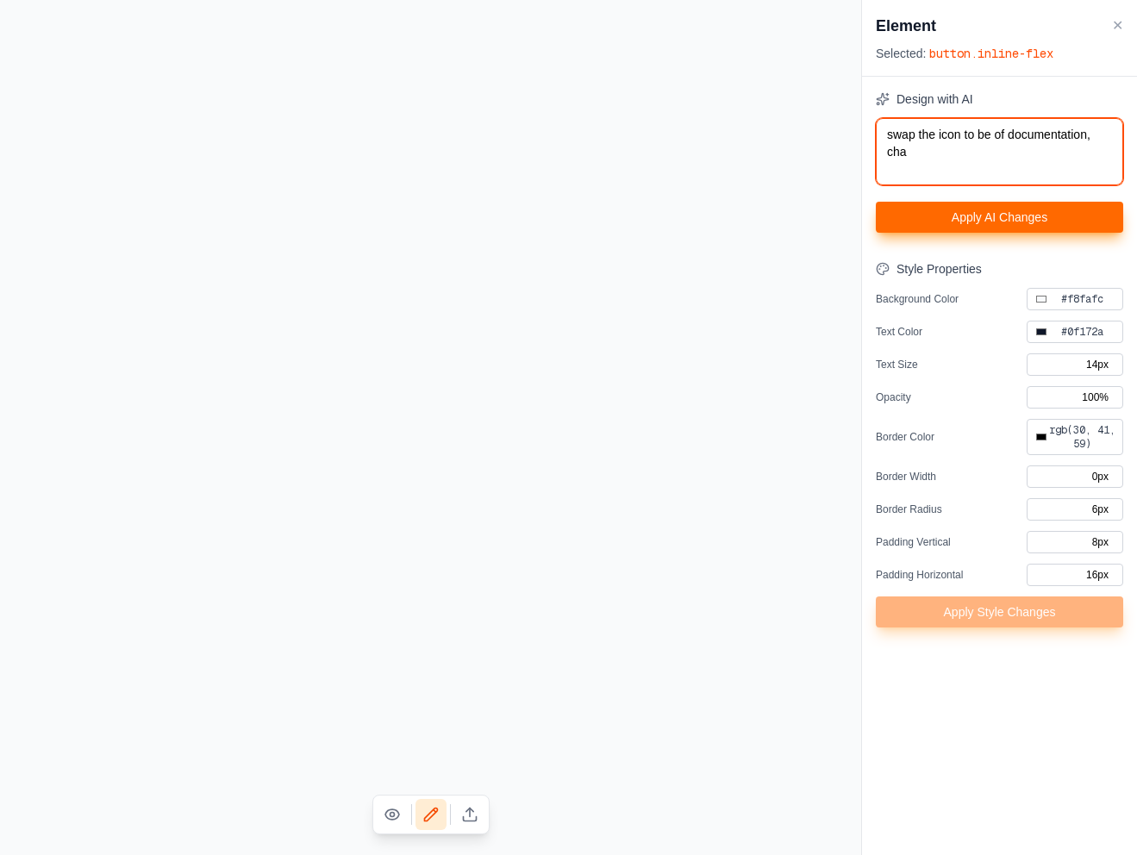
type input "#000000"
type textarea "swap the icon to be of documentation, c"
type input "#000000"
type textarea "swap the icon to be of documentation,"
type input "#000000"
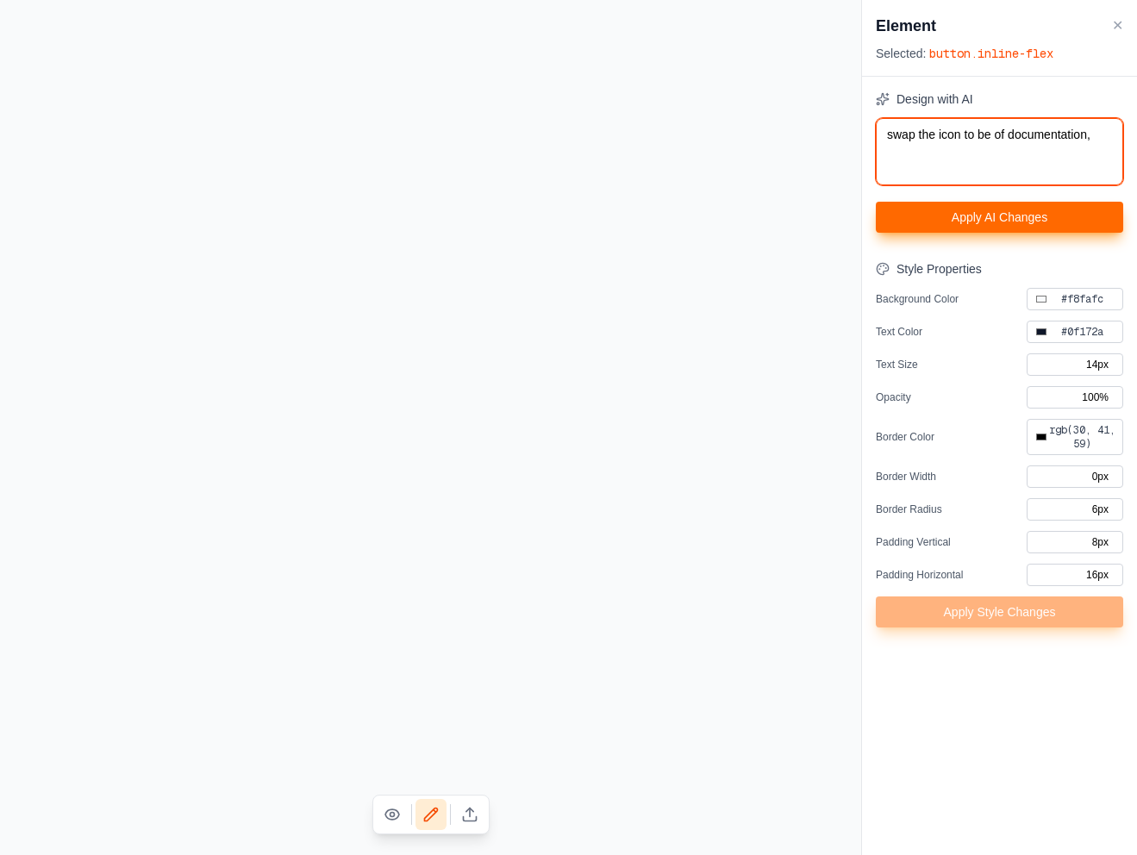
type textarea "swap the icon to be of documentation, a"
type input "#000000"
type textarea "swap the icon to be of documentation,"
type input "#000000"
type textarea "swap the icon to be of documentation, a"
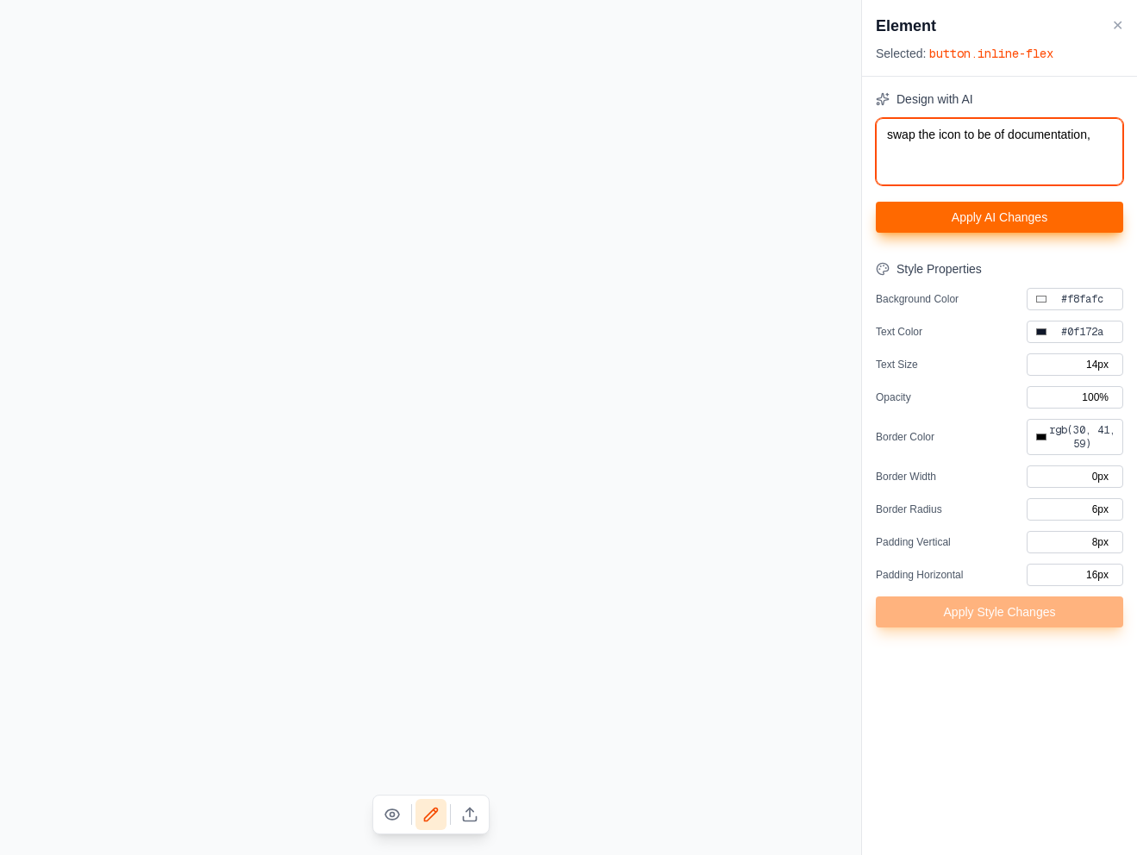
type input "#000000"
type textarea "swap the icon to be of documentation, ad"
type input "#000000"
type textarea "swap the icon to be of documentation, add"
type input "#000000"
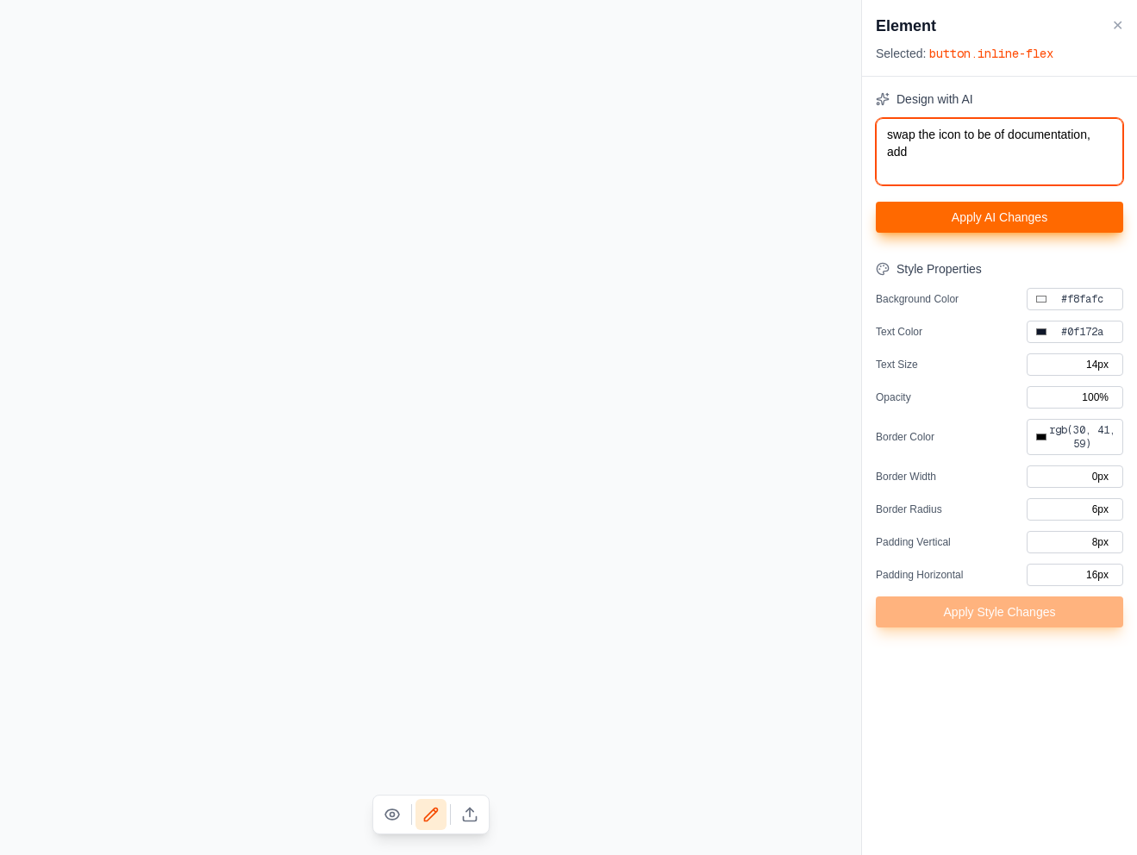
type textarea "swap the icon to be of documentation, add"
type input "#000000"
type textarea "swap the icon to be of documentation, add a"
type input "#000000"
type textarea "swap the icon to be of documentation, add a"
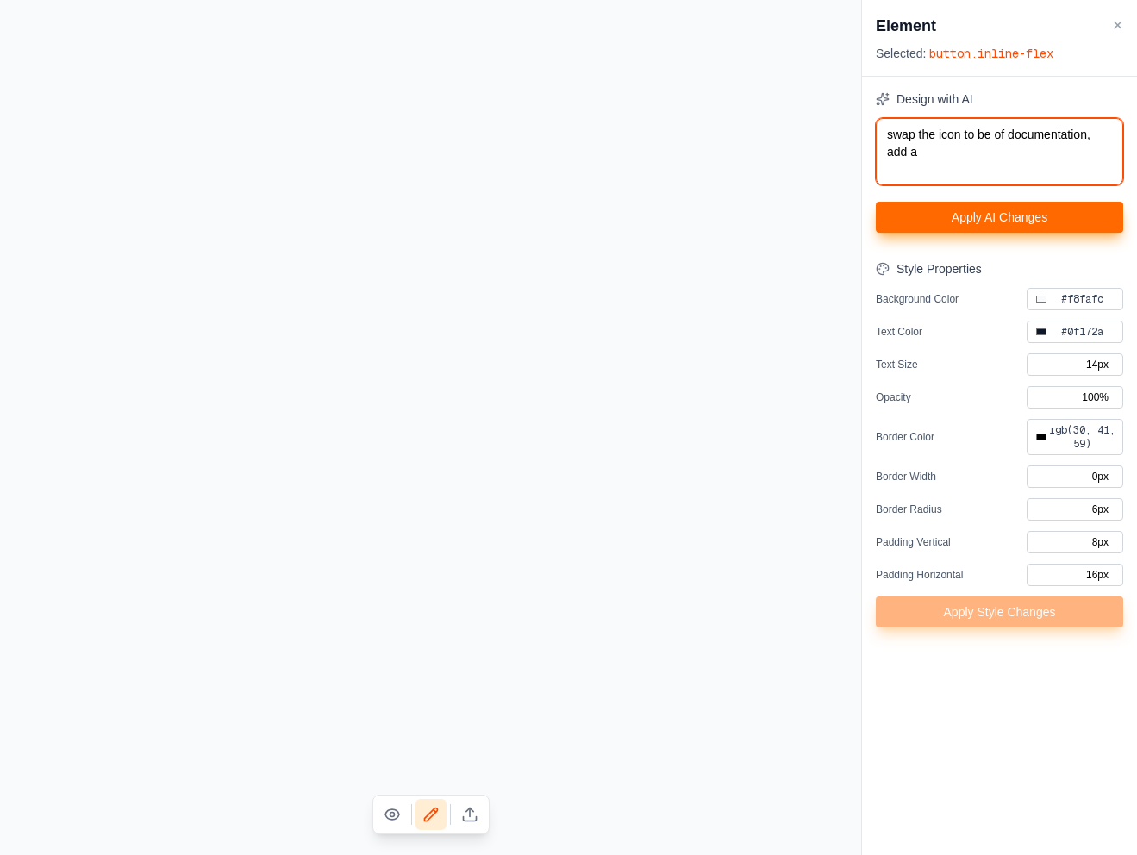
type input "#000000"
type textarea "swap the icon to be of documentation, add a b"
type input "#000000"
type textarea "swap the icon to be of documentation, add a be"
type input "#000000"
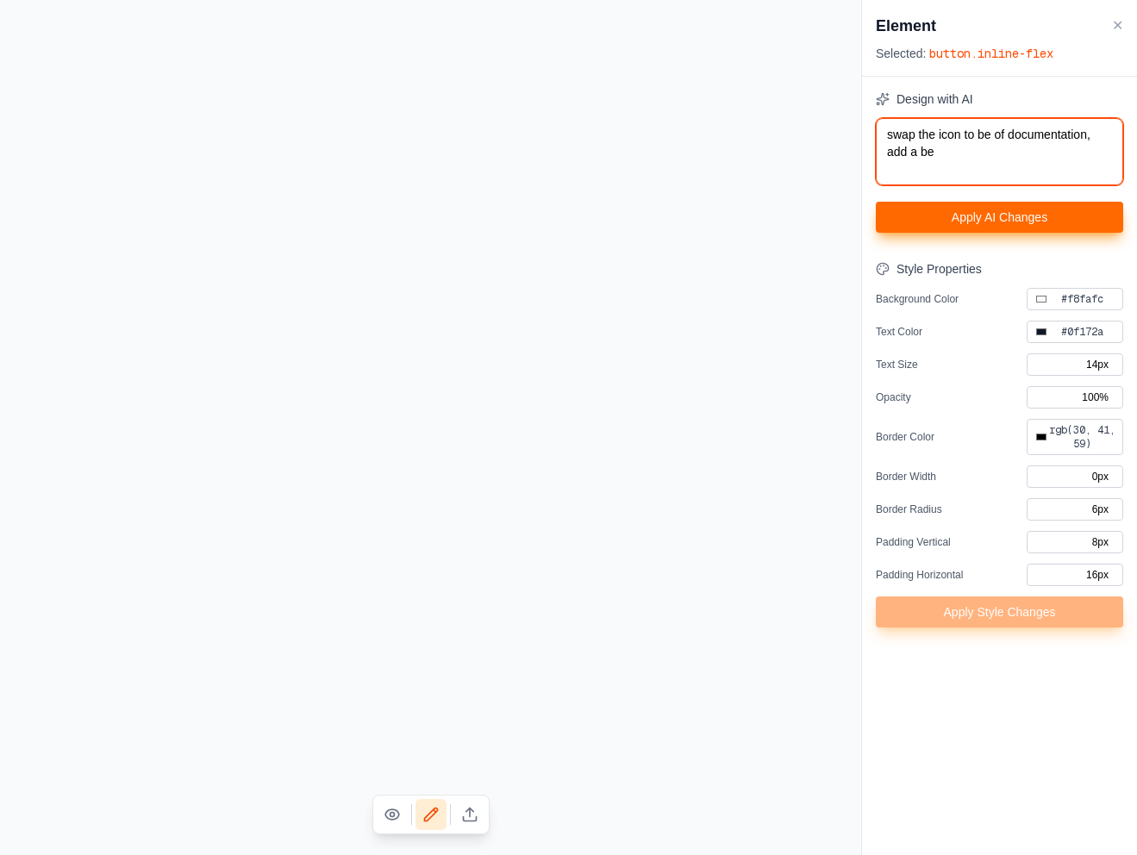
type textarea "swap the icon to be of documentation, add a bet"
type input "#000000"
type textarea "swap the icon to be of documentation, add a bett"
type input "#000000"
type textarea "swap the icon to be of documentation, add a bette"
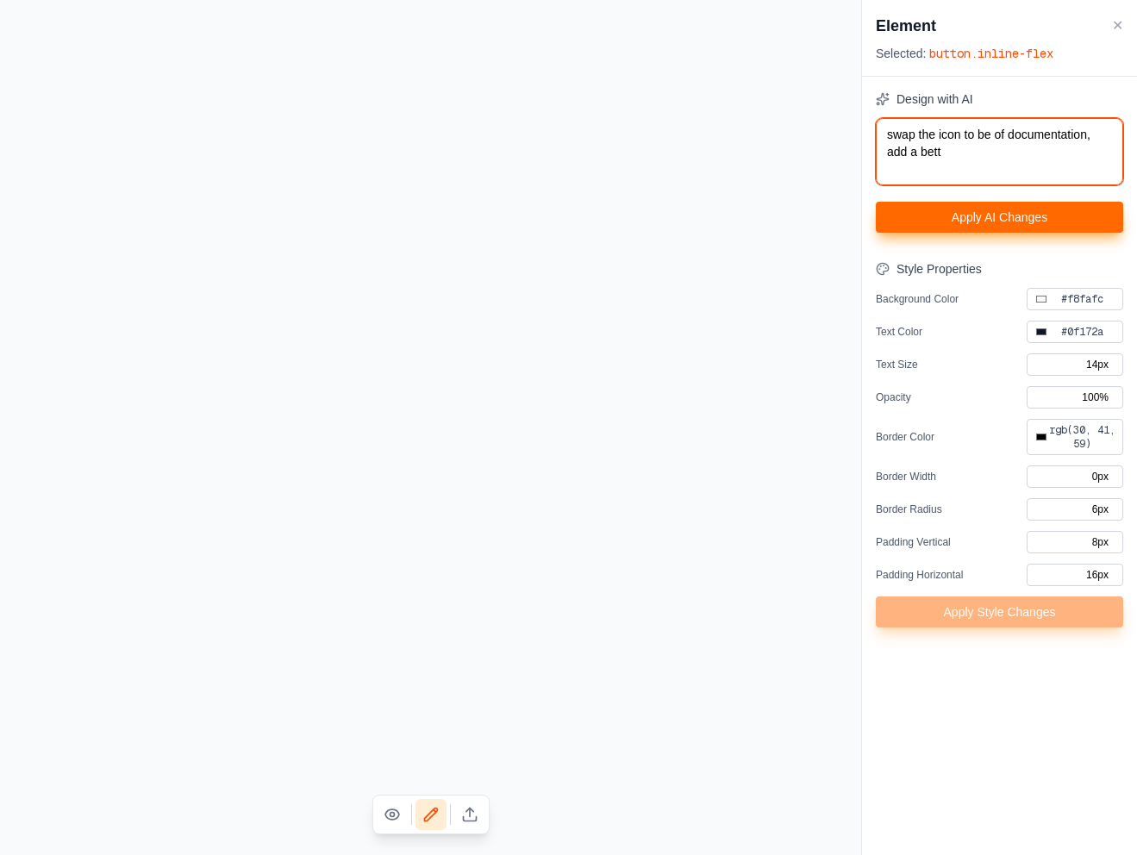
type input "#000000"
type textarea "swap the icon to be of documentation, add a better"
type input "#000000"
type textarea "swap the icon to be of documentation, add a better"
type input "#000000"
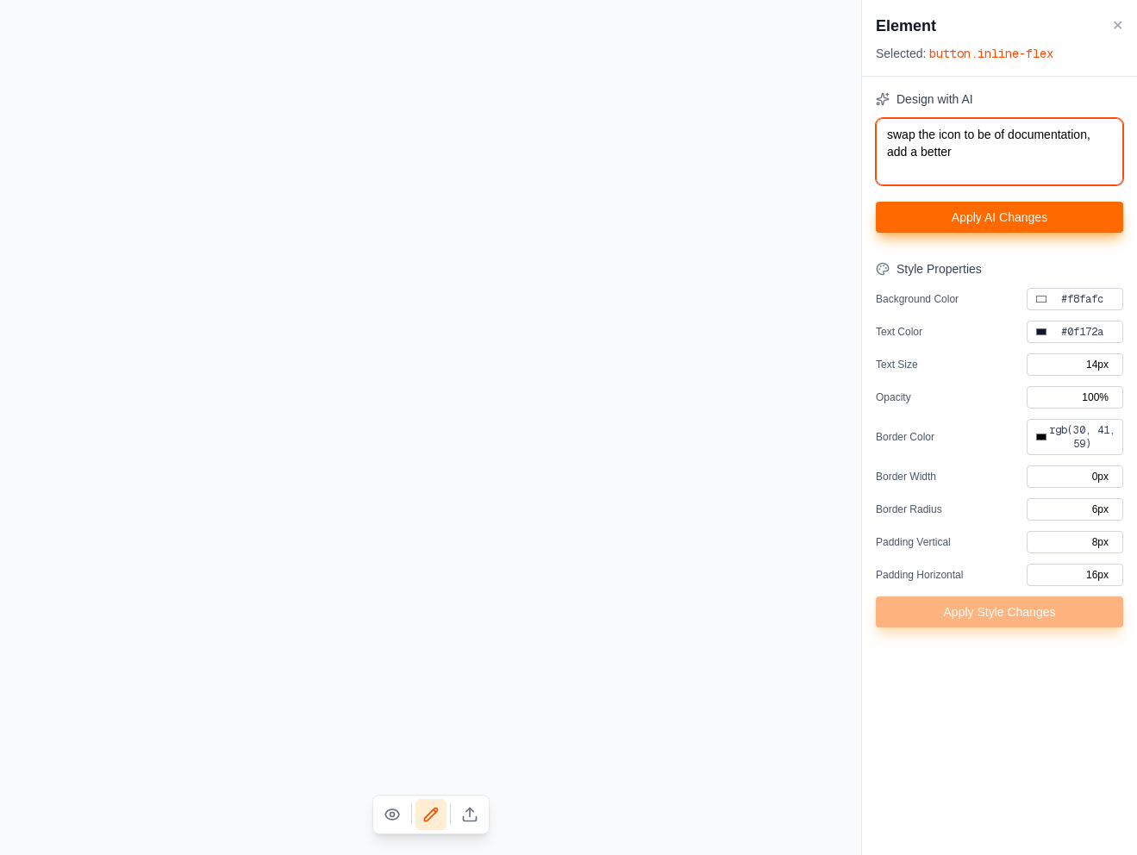
type textarea "swap the icon to be of documentation, add a better a"
type input "#000000"
type textarea "swap the icon to be of documentation, add a better as"
type input "#000000"
type textarea "swap the icon to be of documentation, add a better asp"
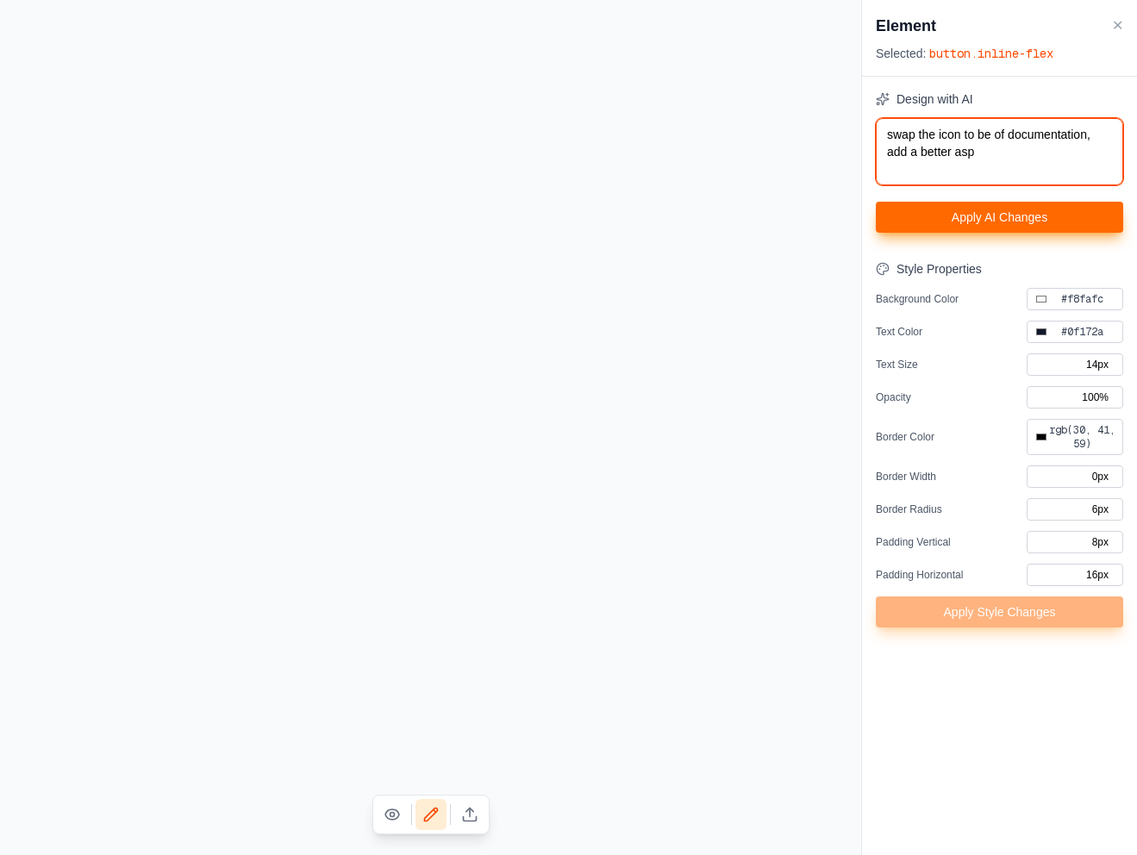
type input "#000000"
type textarea "swap the icon to be of documentation, add a better aspe"
type input "#000000"
type textarea "swap the icon to be of documentation, add a better aspec"
type input "#000000"
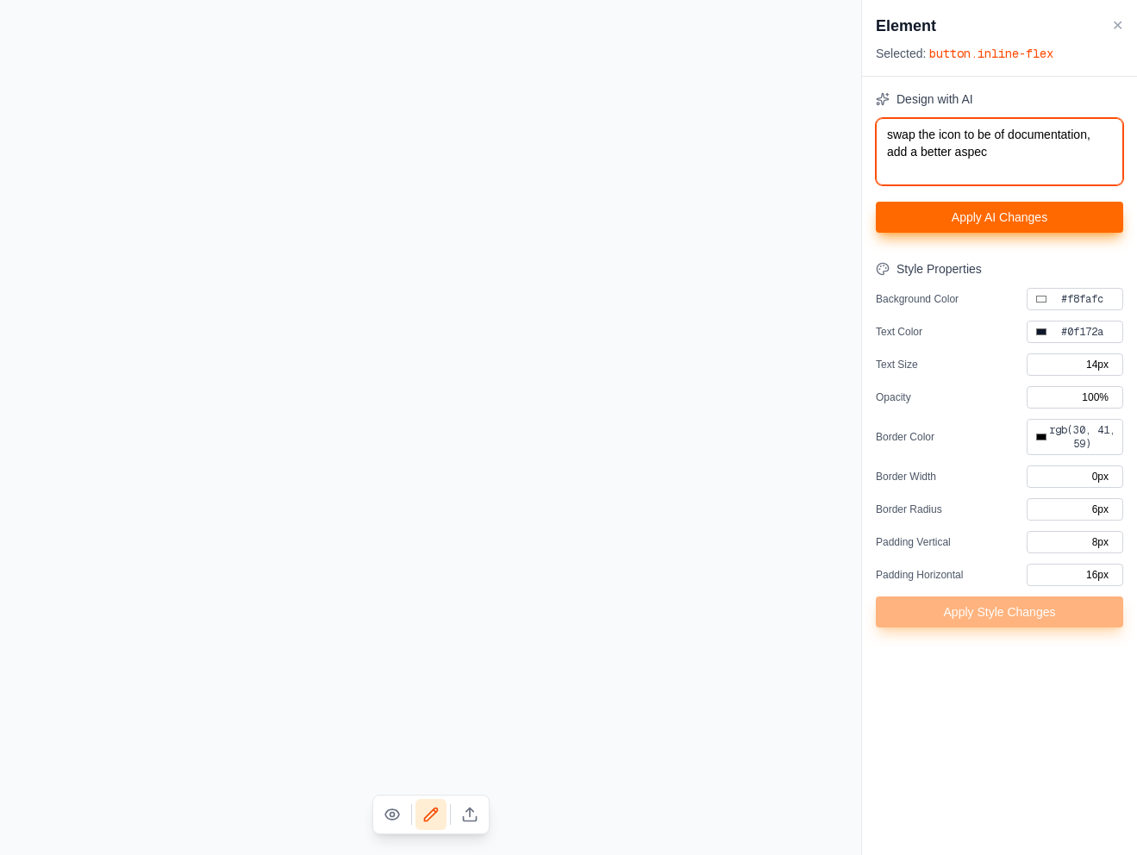
type textarea "swap the icon to be of documentation, add a better aspect"
type input "#000000"
type textarea "swap the icon to be of documentation, add a better aspect"
type input "#000000"
type textarea "swap the icon to be of documentation, add a better aspect r"
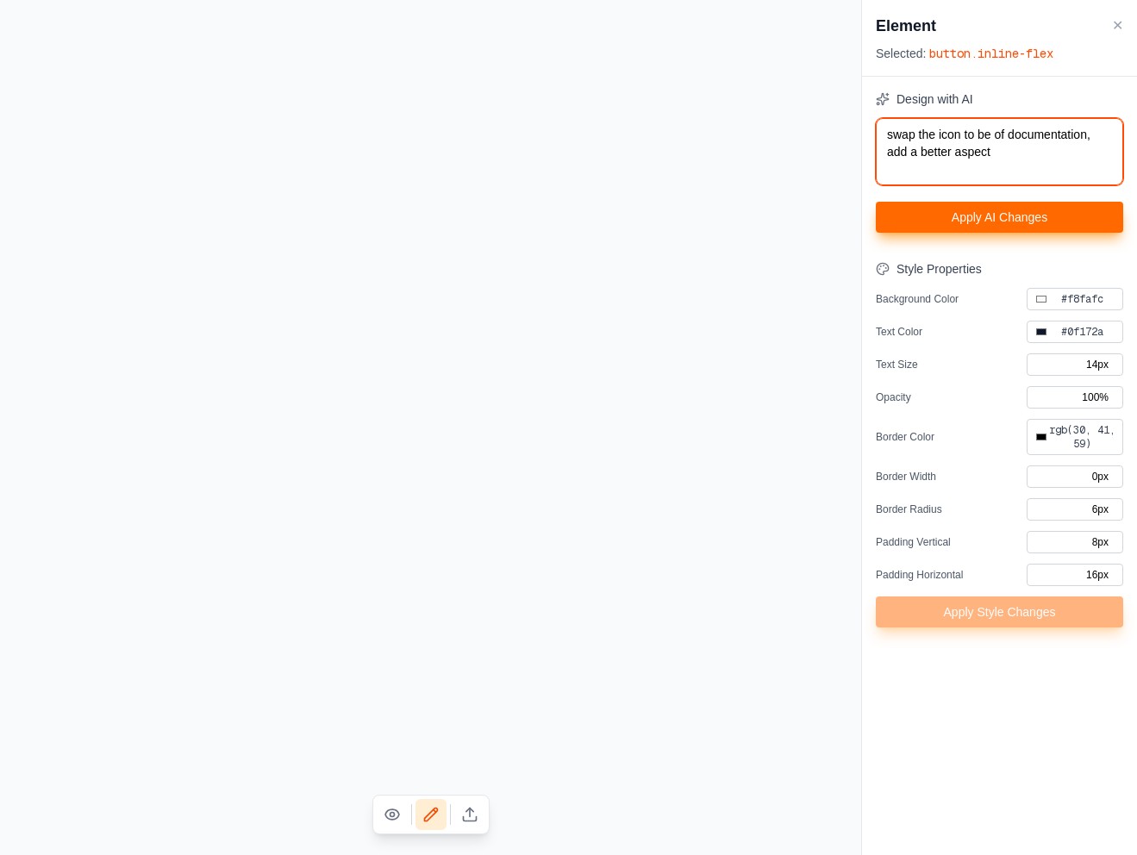
type input "#000000"
type textarea "swap the icon to be of documentation, add a better aspect ra"
type input "#000000"
type textarea "swap the icon to be of documentation, add a better aspect rat"
type input "#000000"
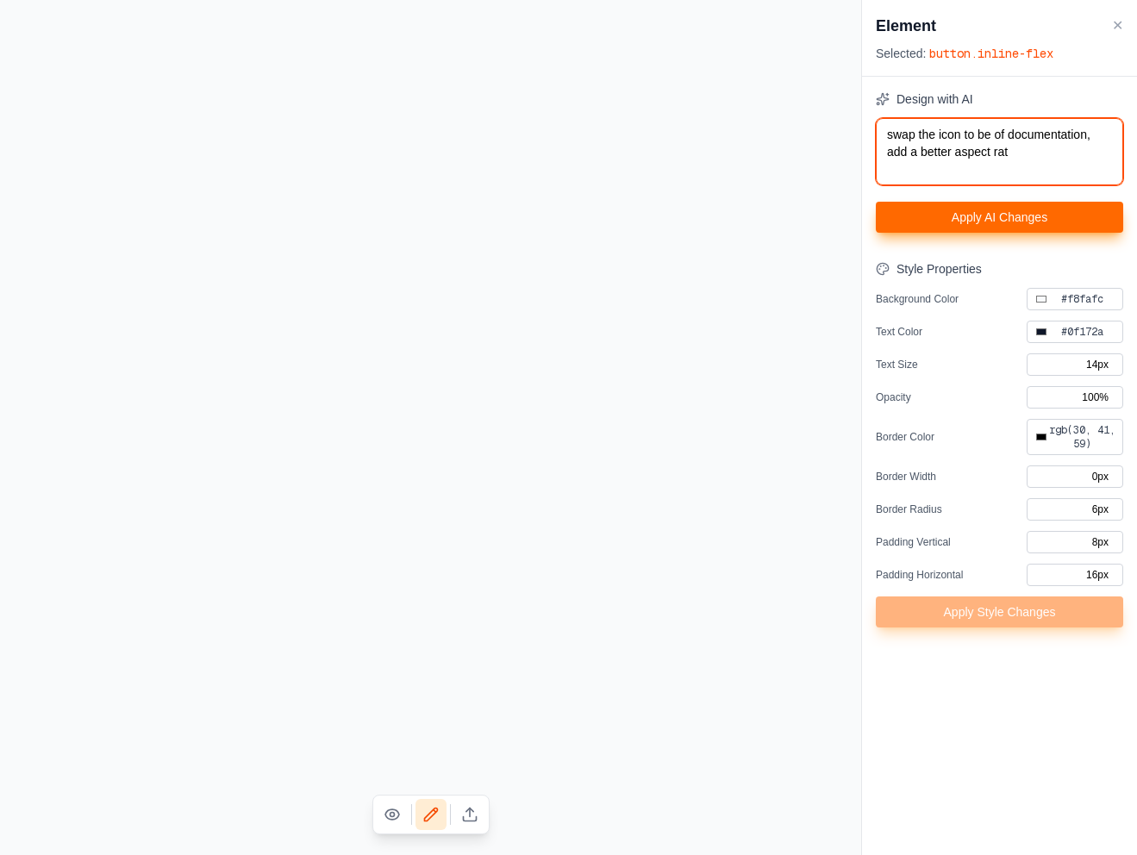
type textarea "swap the icon to be of documentation, add a better aspect rati"
type input "#000000"
type textarea "swap the icon to be of documentation, add a better aspect ratio"
type input "#000000"
drag, startPoint x: 919, startPoint y: 153, endPoint x: 1056, endPoint y: 153, distance: 137.0
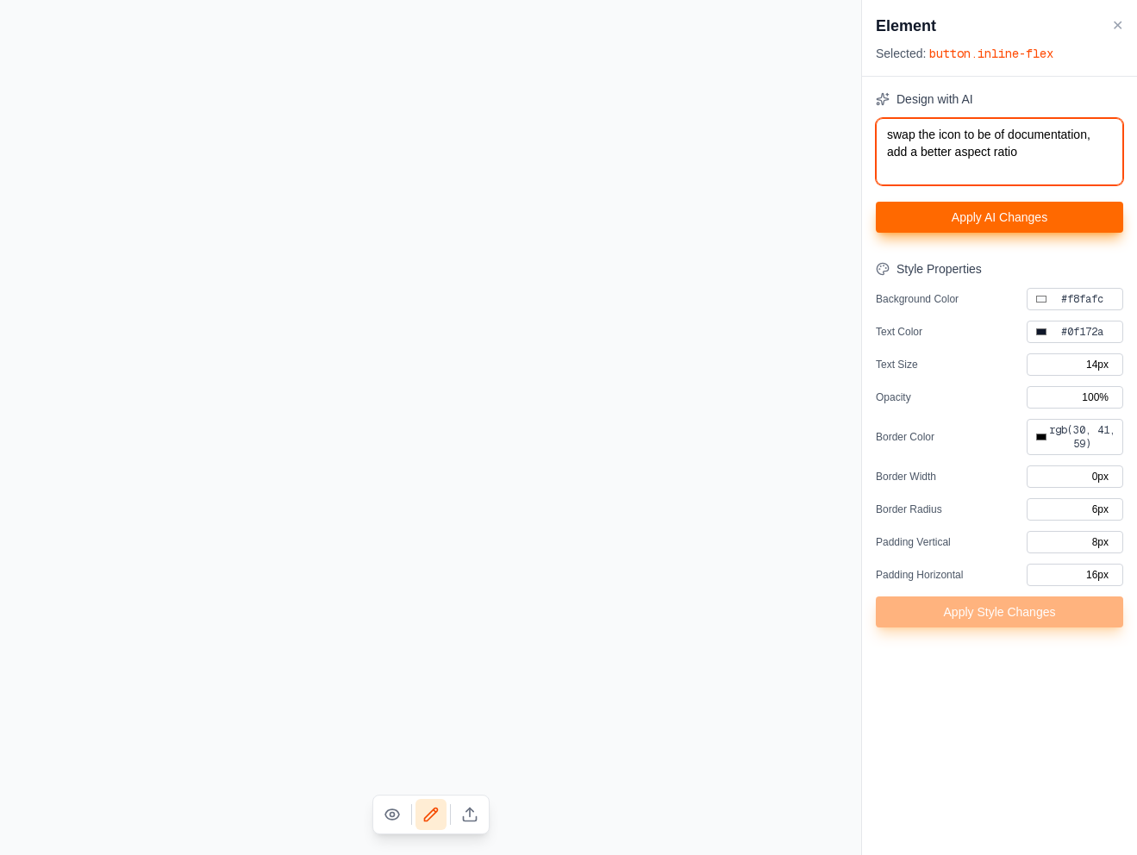
click at [1056, 153] on textarea "swap the icon to be of documentation, add a better aspect ratio" at bounding box center [999, 151] width 247 height 67
type textarea "swap the icon to be of documentation, add"
type input "#000000"
type textarea "swap the icon to be of documentation, add m"
type input "#000000"
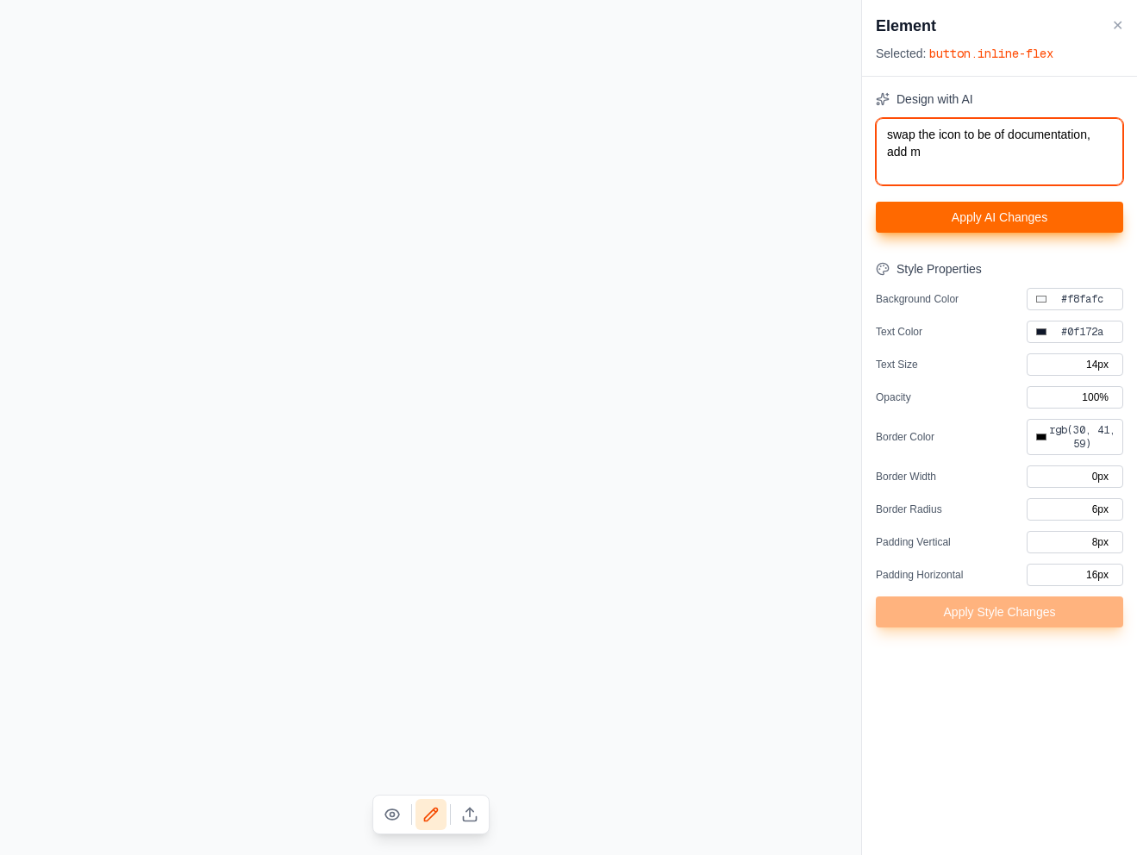
type textarea "swap the icon to be of documentation, add mo"
type input "#000000"
type textarea "swap the icon to be of documentation, add mor"
type input "#000000"
type textarea "swap the icon to be of documentation, add more"
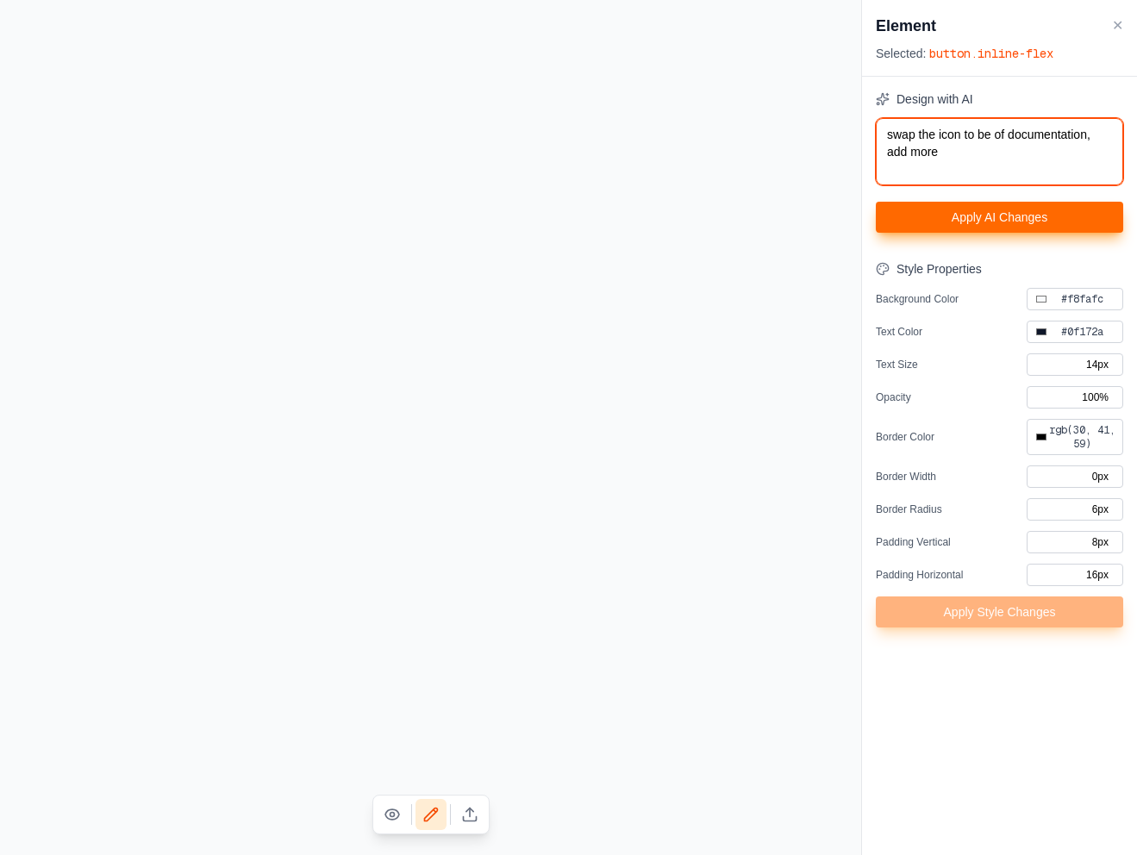
type input "#000000"
type textarea "swap the icon to be of documentation, add more"
type input "#000000"
